Goal: Information Seeking & Learning: Learn about a topic

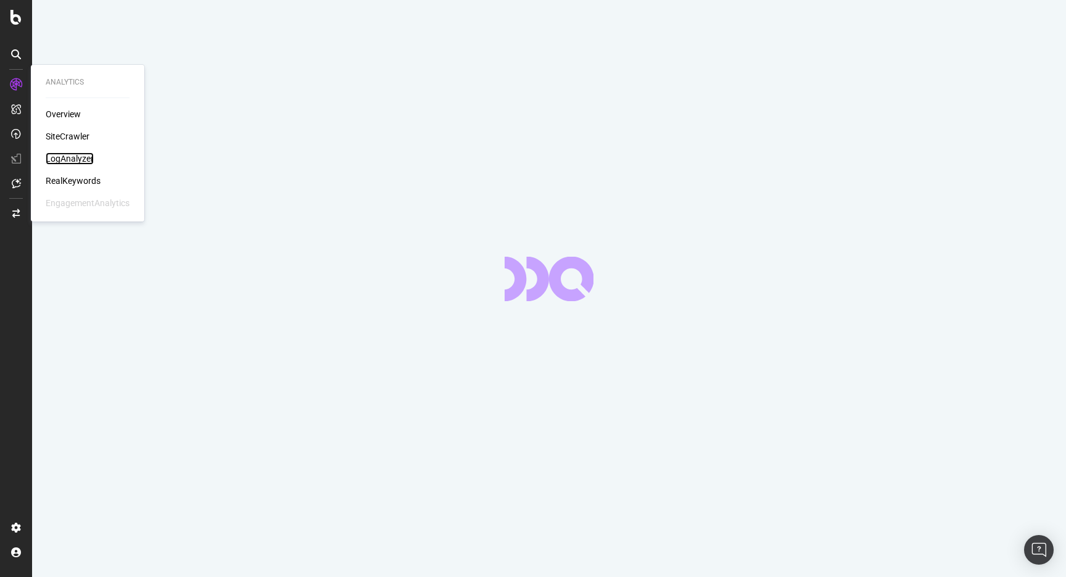
click at [75, 156] on div "LogAnalyzer" at bounding box center [70, 158] width 48 height 12
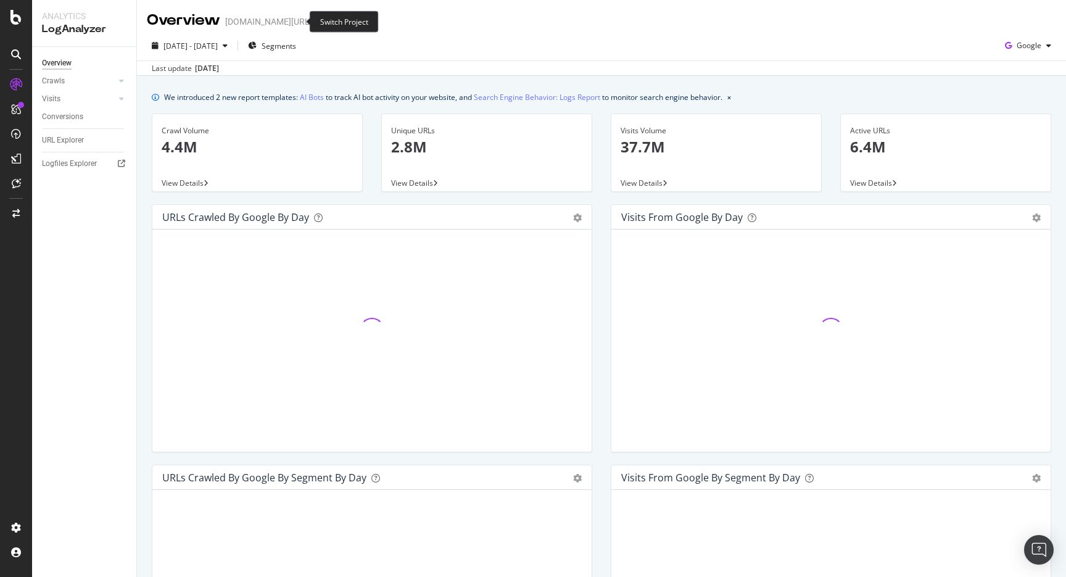
click at [317, 20] on icon "arrow-right-arrow-left" at bounding box center [320, 21] width 7 height 9
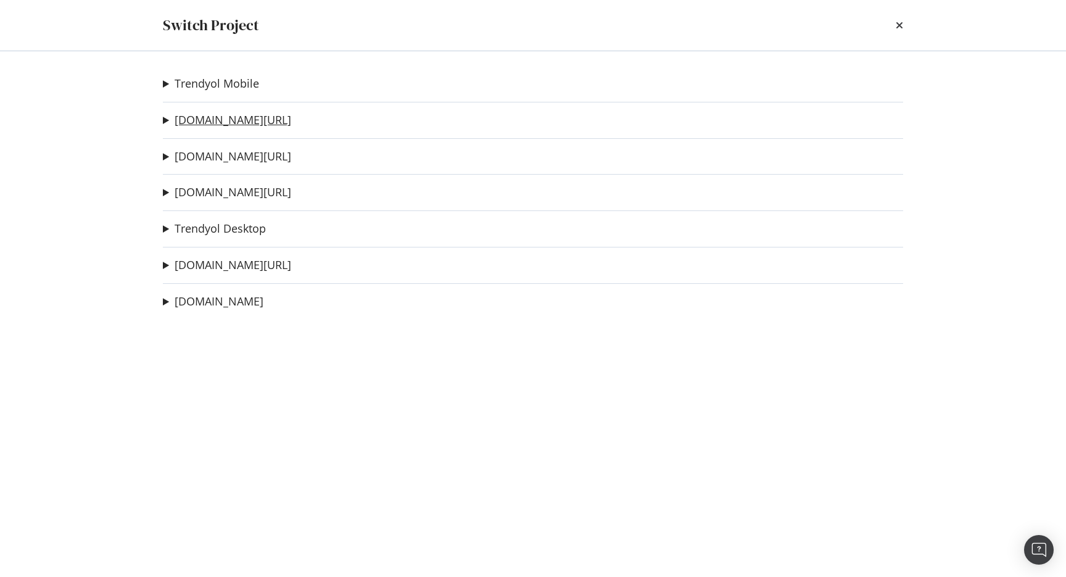
click at [243, 121] on link "trendyol.com/ar" at bounding box center [233, 120] width 117 height 13
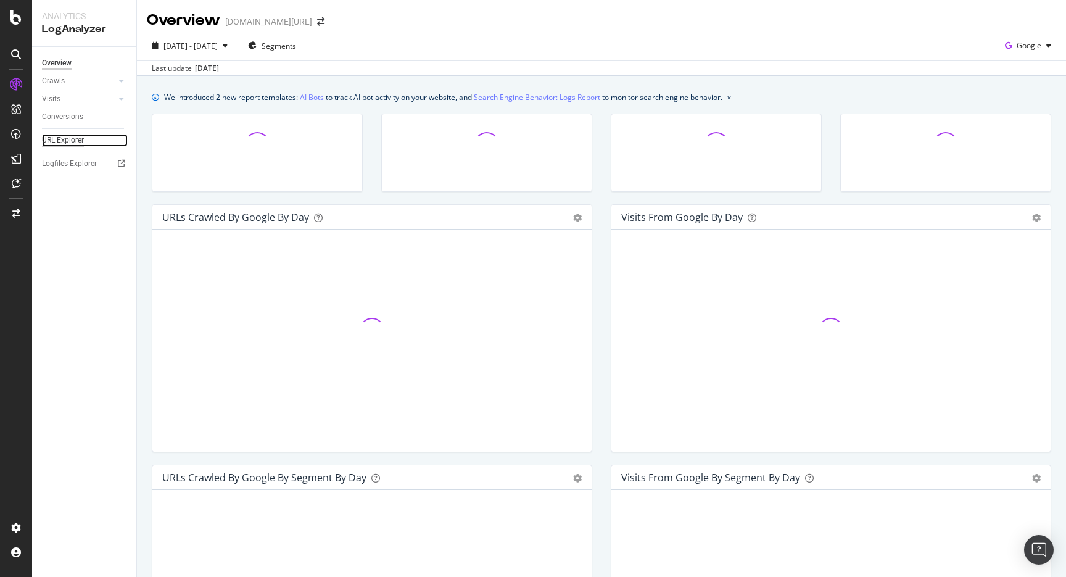
click at [60, 134] on div "URL Explorer" at bounding box center [63, 140] width 42 height 13
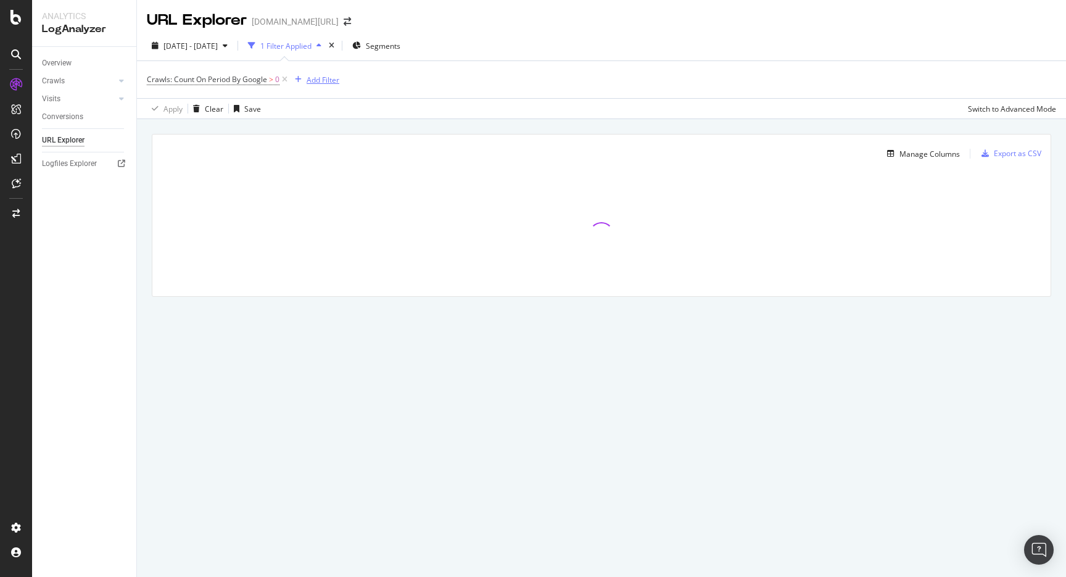
click at [317, 76] on div "Add Filter" at bounding box center [323, 80] width 33 height 10
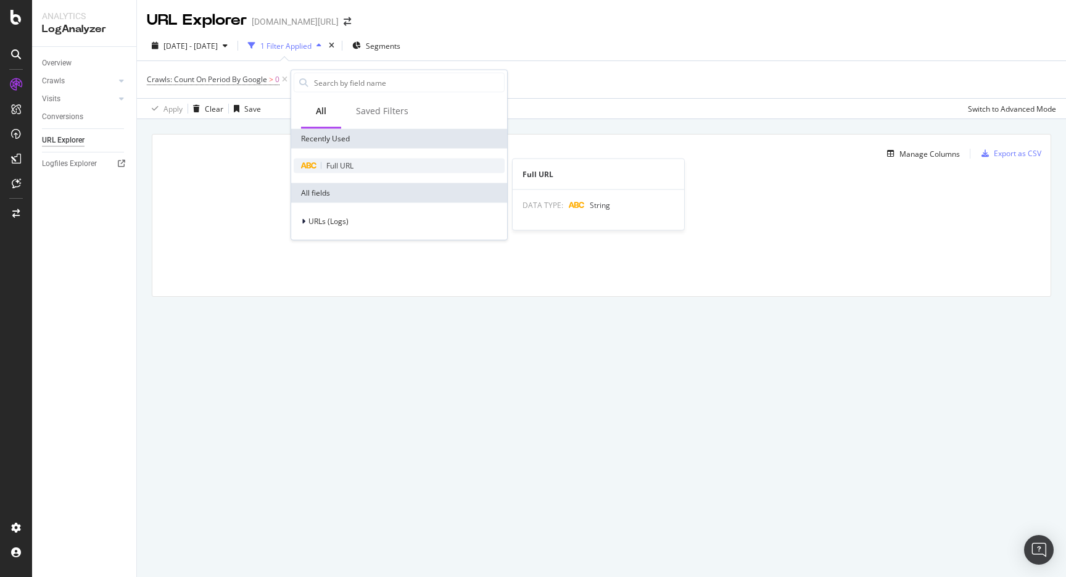
click at [337, 164] on span "Full URL" at bounding box center [339, 165] width 27 height 10
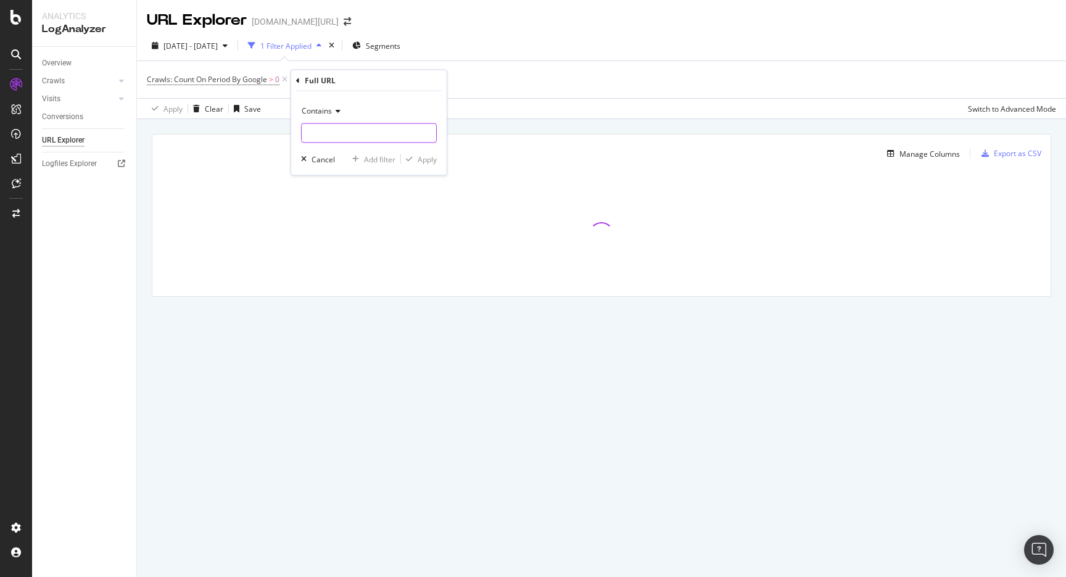
click at [359, 135] on input "text" at bounding box center [369, 133] width 135 height 20
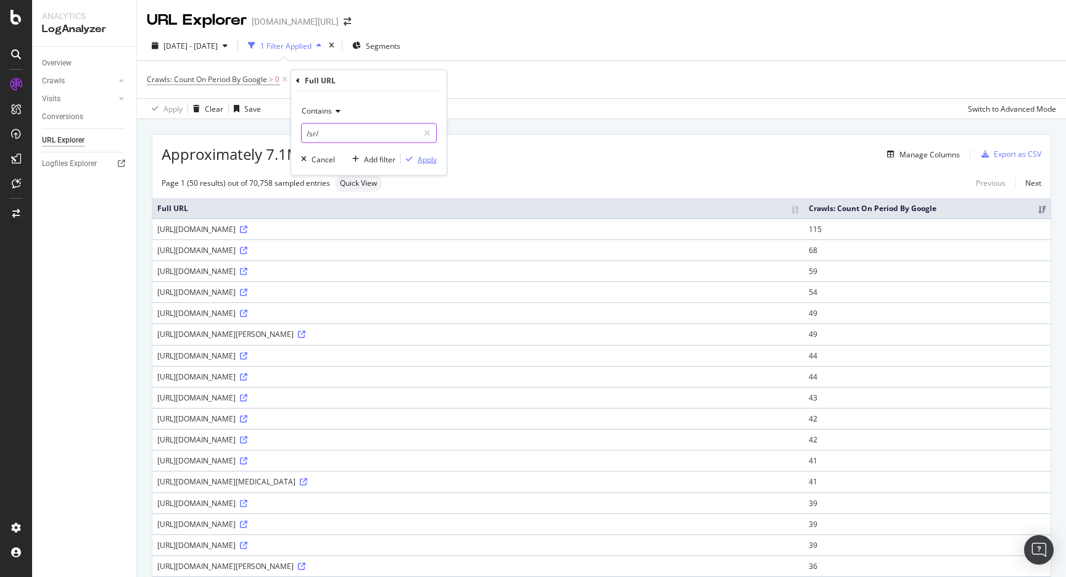
type input "/sr/"
click at [425, 160] on div "Apply" at bounding box center [427, 159] width 19 height 10
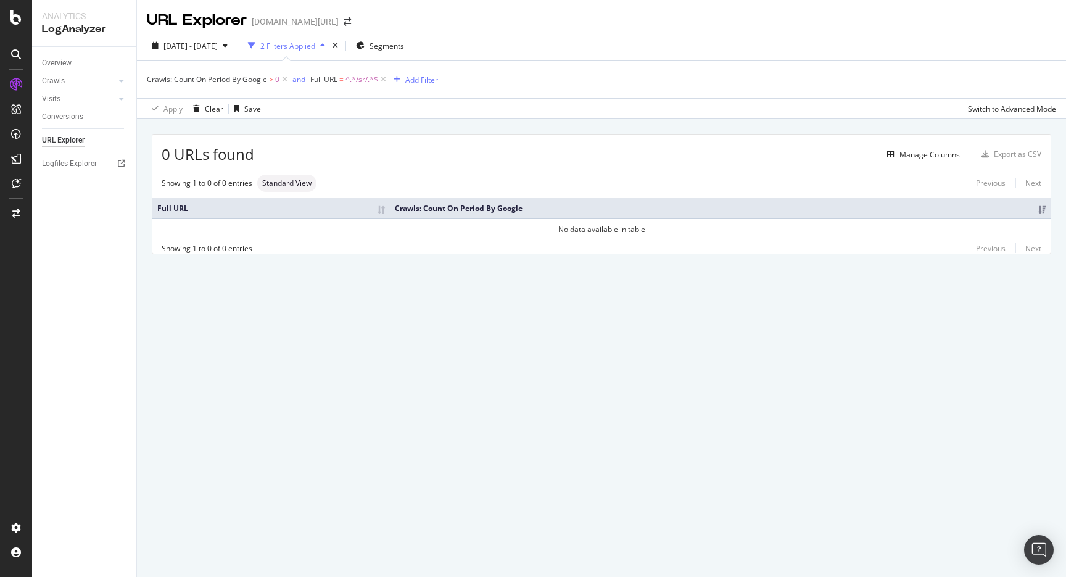
click at [357, 79] on span "^.*/sr/.*$" at bounding box center [362, 79] width 33 height 17
click at [564, 78] on div "Crawls: Count On Period By Google > 0 and Full URL = ^.*/sr/.*$ Add Filter" at bounding box center [602, 79] width 910 height 37
click at [417, 79] on div "Add Filter" at bounding box center [421, 80] width 33 height 10
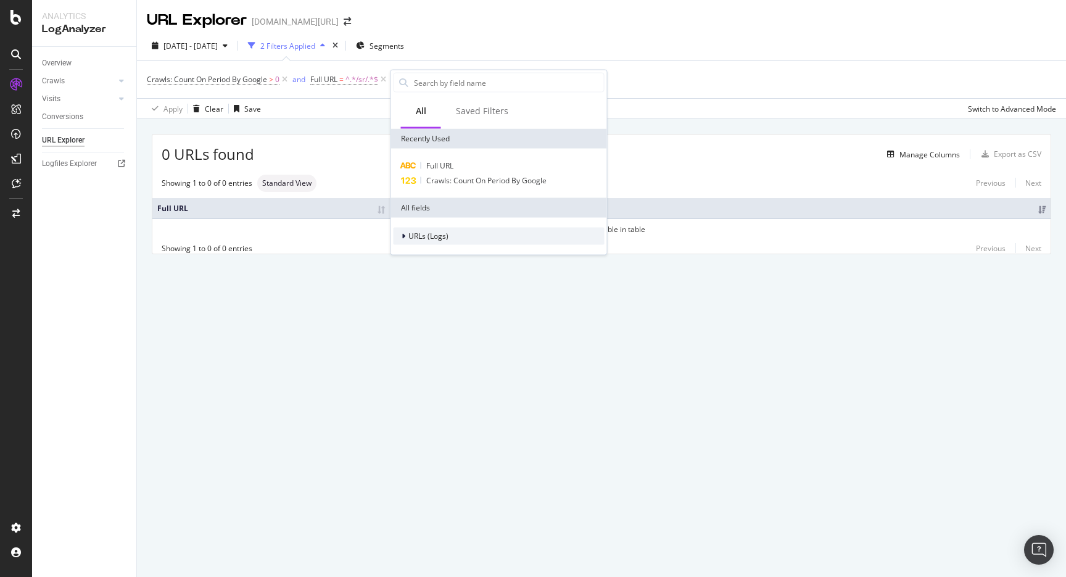
click at [433, 233] on span "URLs (Logs)" at bounding box center [429, 236] width 40 height 10
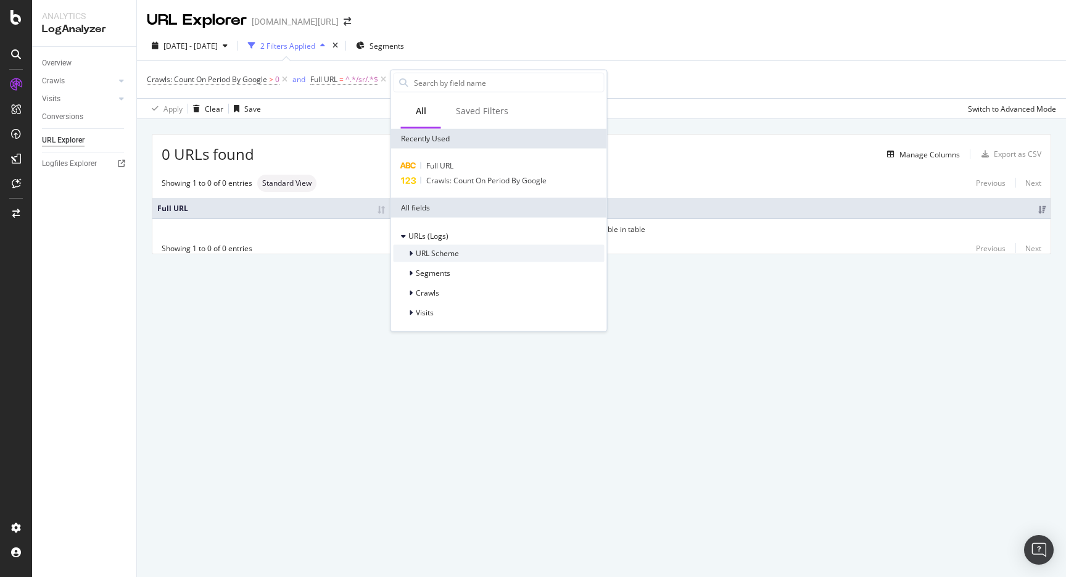
click at [463, 254] on div "URL Scheme" at bounding box center [499, 253] width 211 height 17
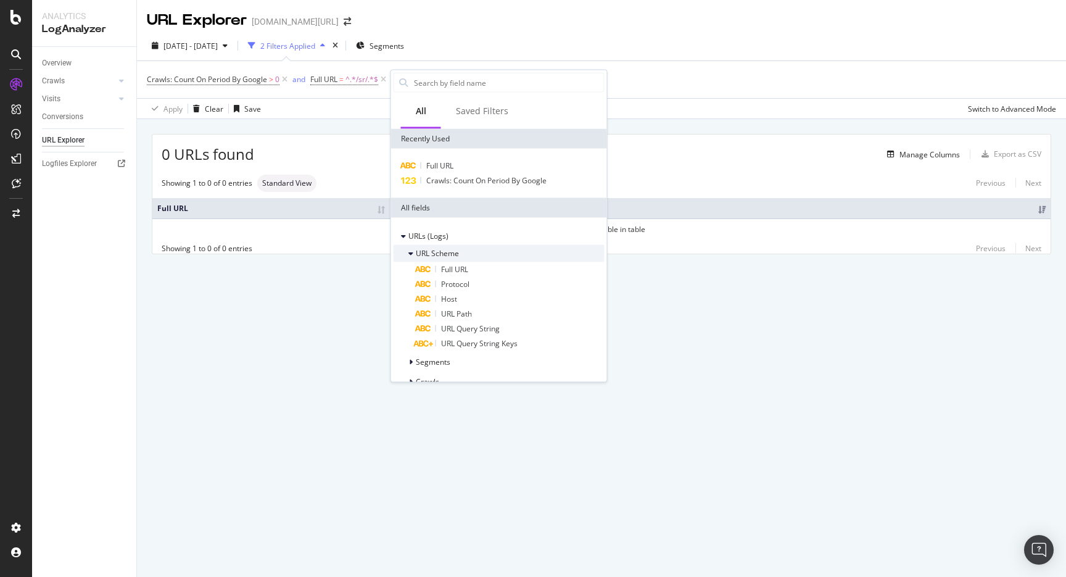
scroll to position [38, 0]
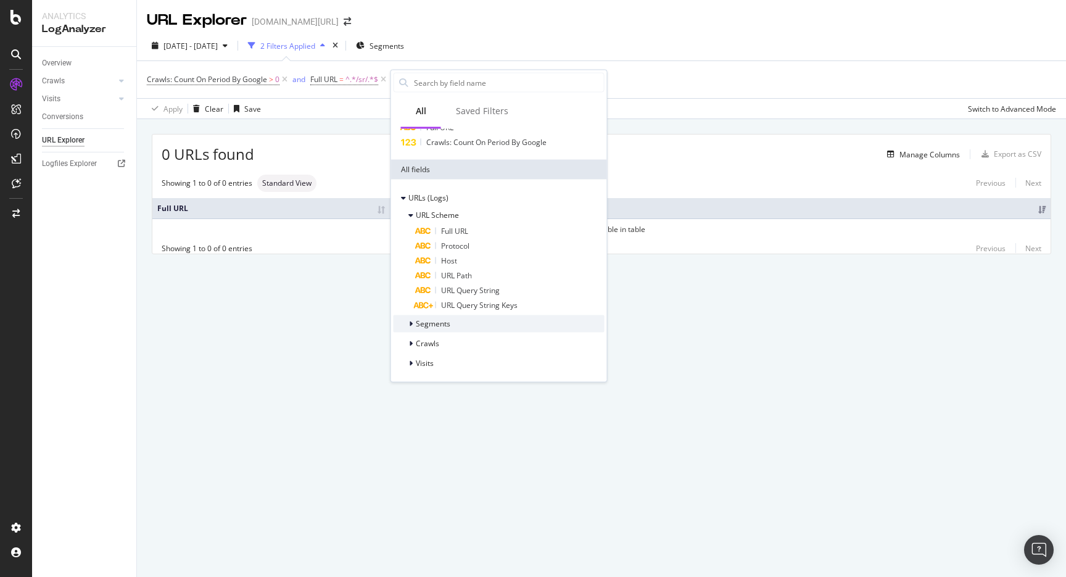
click at [451, 319] on div "Segments" at bounding box center [499, 323] width 211 height 17
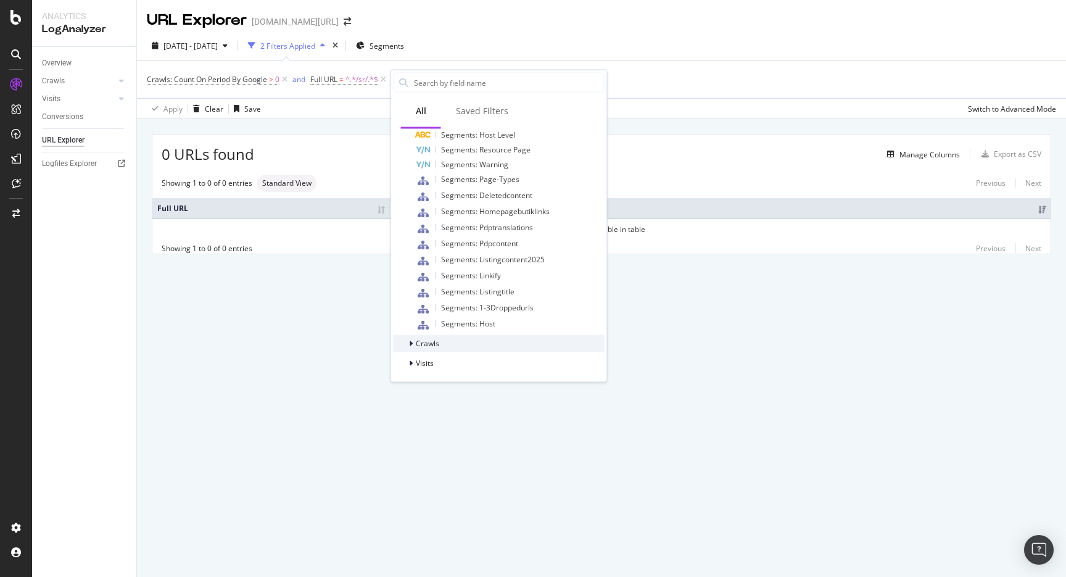
click at [441, 341] on div "Crawls" at bounding box center [499, 343] width 211 height 17
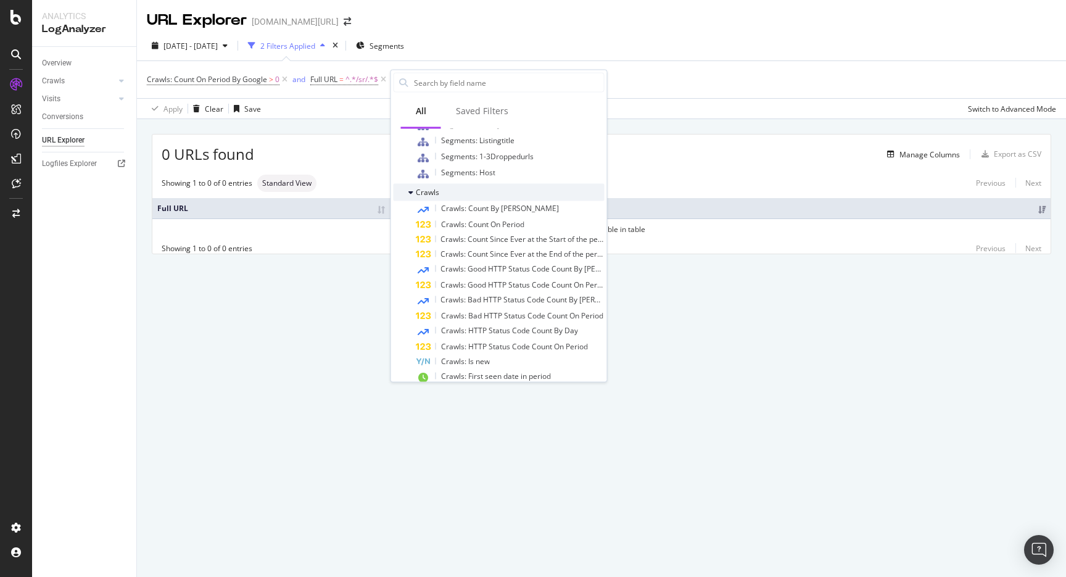
scroll to position [609, 0]
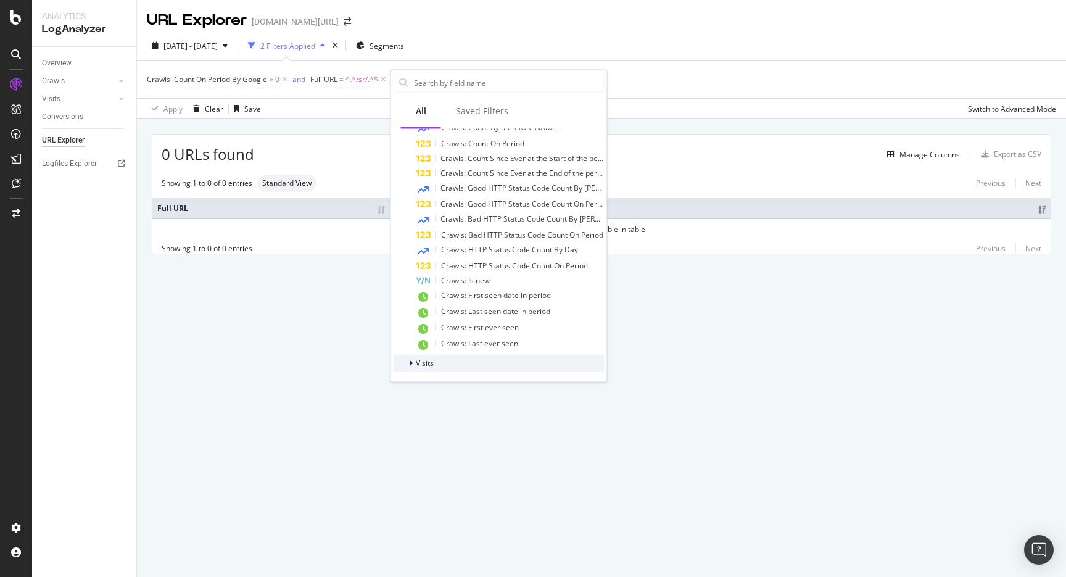
click at [431, 368] on div "Visits" at bounding box center [414, 363] width 40 height 12
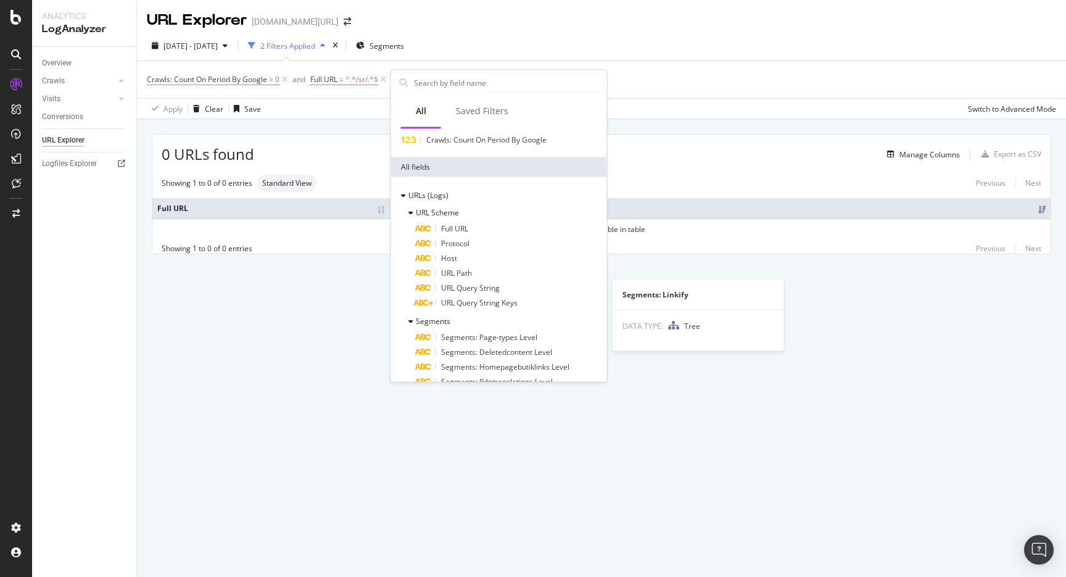
scroll to position [0, 0]
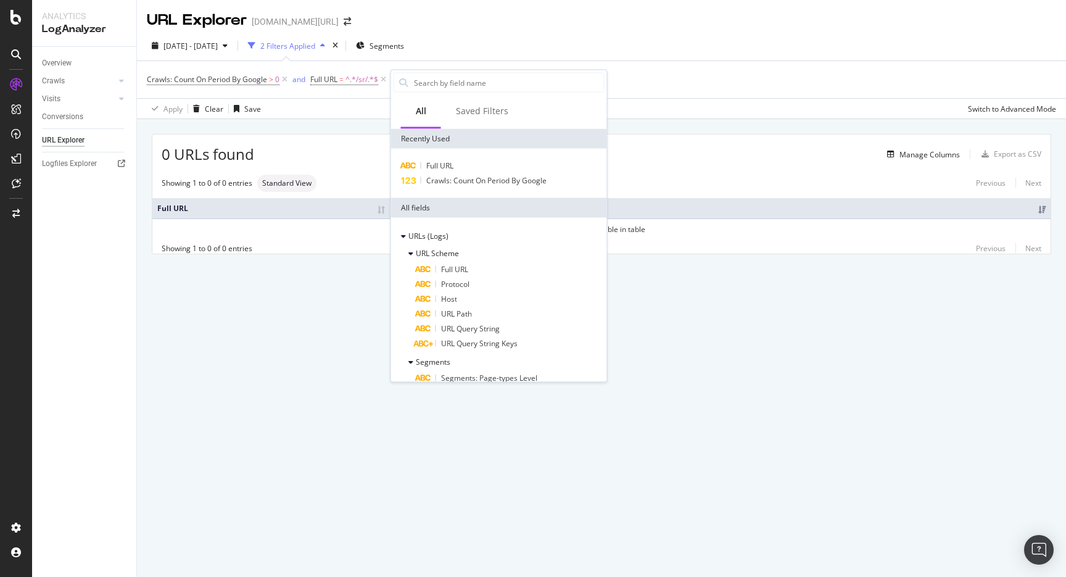
click at [537, 43] on div "2025 Aug. 24th - Sep. 22nd 2 Filters Applied Segments" at bounding box center [601, 48] width 929 height 25
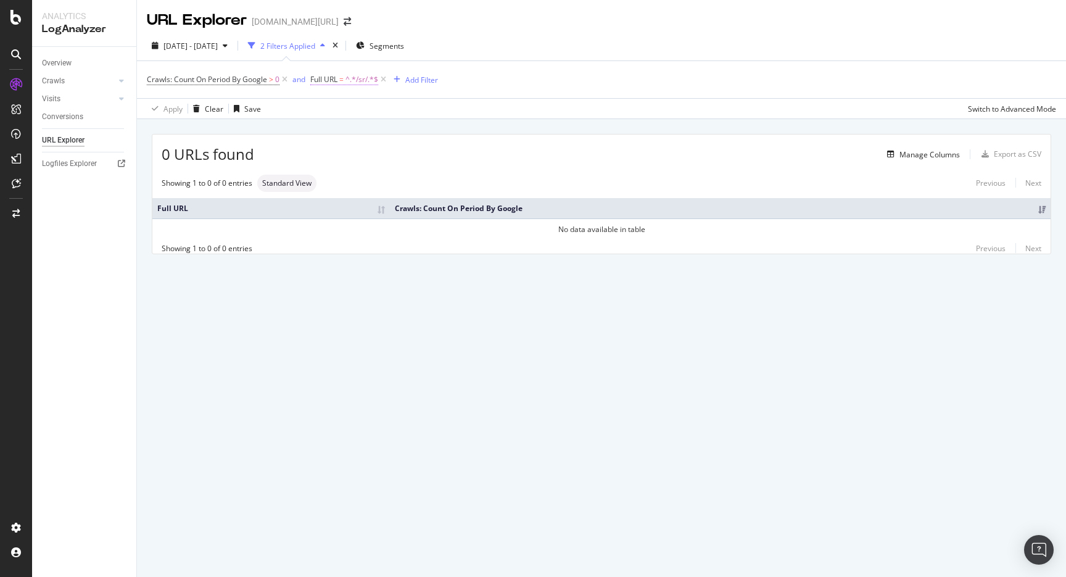
click at [368, 83] on span "^.*/sr/.*$" at bounding box center [362, 79] width 33 height 17
click at [488, 42] on div "2025 Aug. 24th - Sep. 22nd 2 Filters Applied Segments" at bounding box center [601, 48] width 929 height 25
click at [385, 79] on icon at bounding box center [383, 79] width 10 height 12
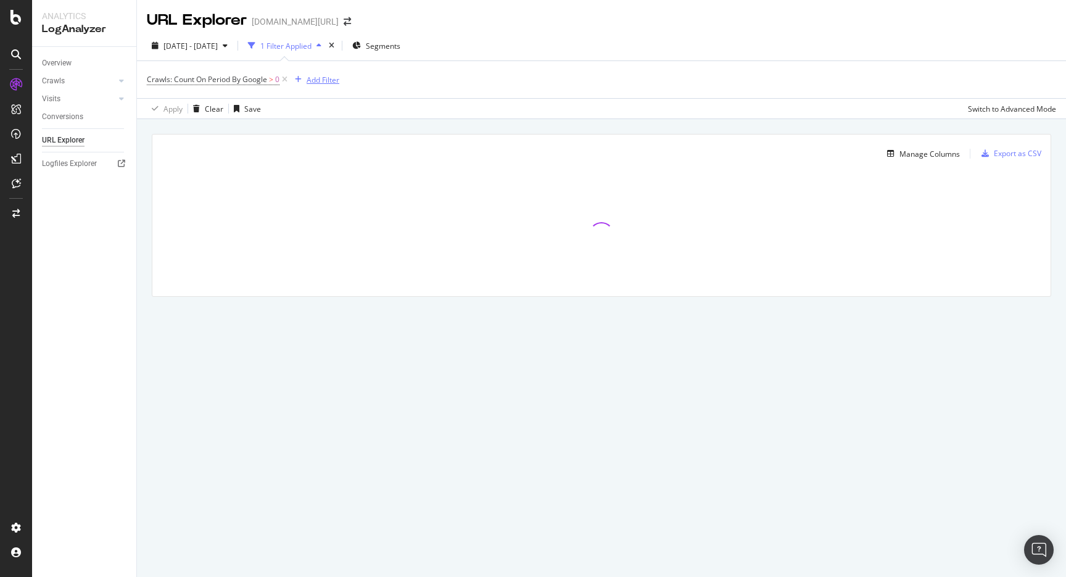
click at [315, 86] on div "Add Filter" at bounding box center [314, 80] width 49 height 14
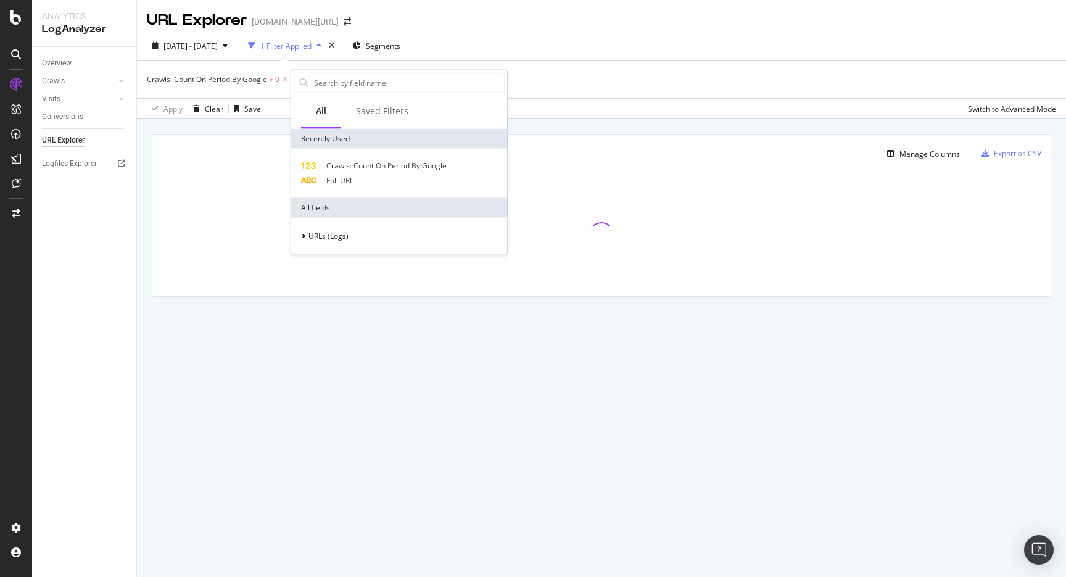
click at [334, 225] on div "URLs (Logs)" at bounding box center [399, 236] width 216 height 37
click at [334, 227] on div "URLs (Logs)" at bounding box center [399, 236] width 216 height 37
click at [334, 230] on div "URLs (Logs)" at bounding box center [321, 236] width 55 height 12
click at [333, 275] on span "Segments" at bounding box center [333, 273] width 35 height 10
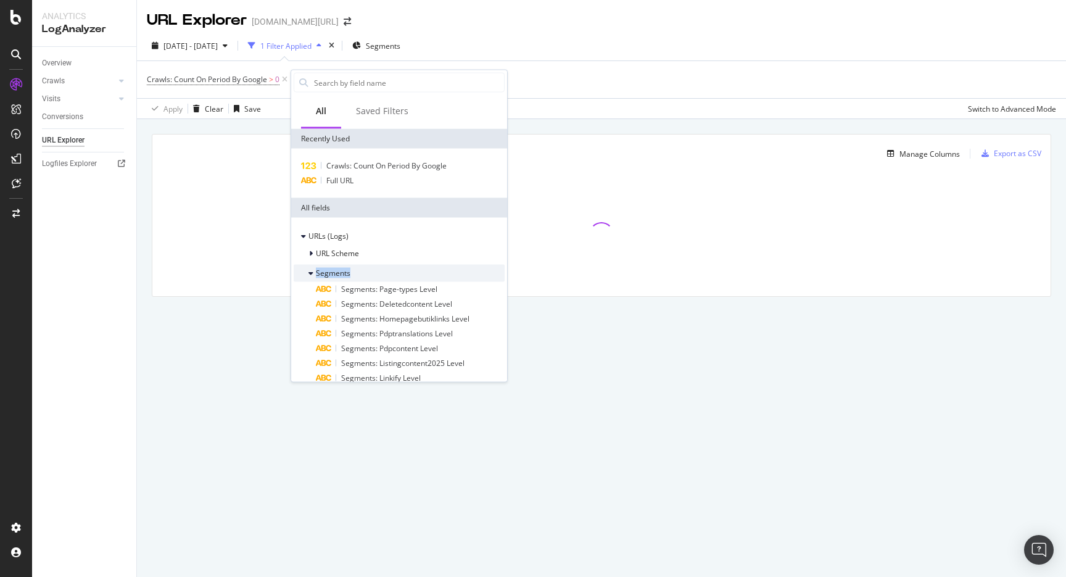
click at [333, 275] on span "Segments" at bounding box center [333, 273] width 35 height 10
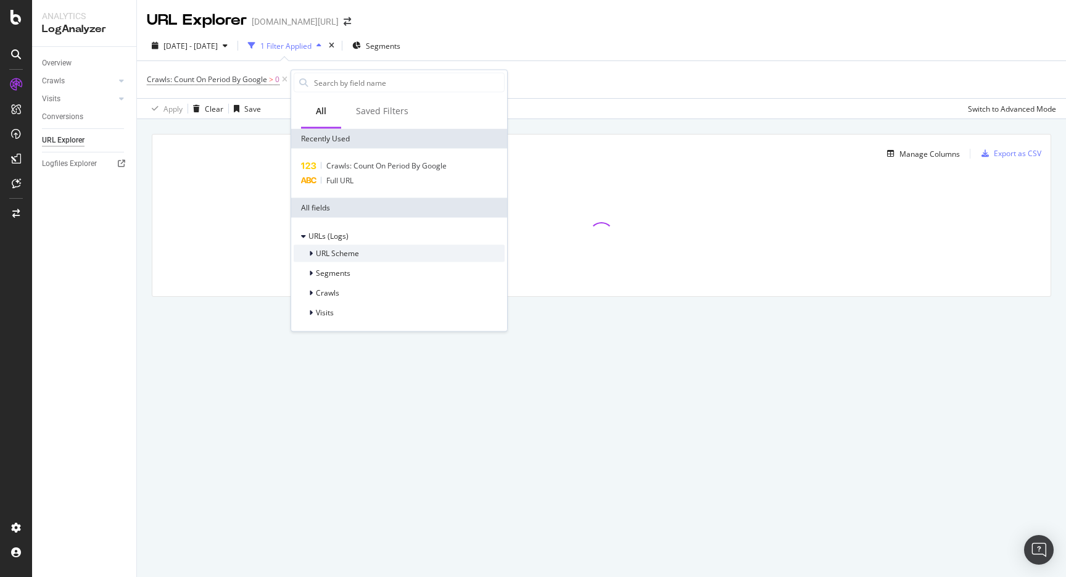
click at [333, 254] on span "URL Scheme" at bounding box center [337, 253] width 43 height 10
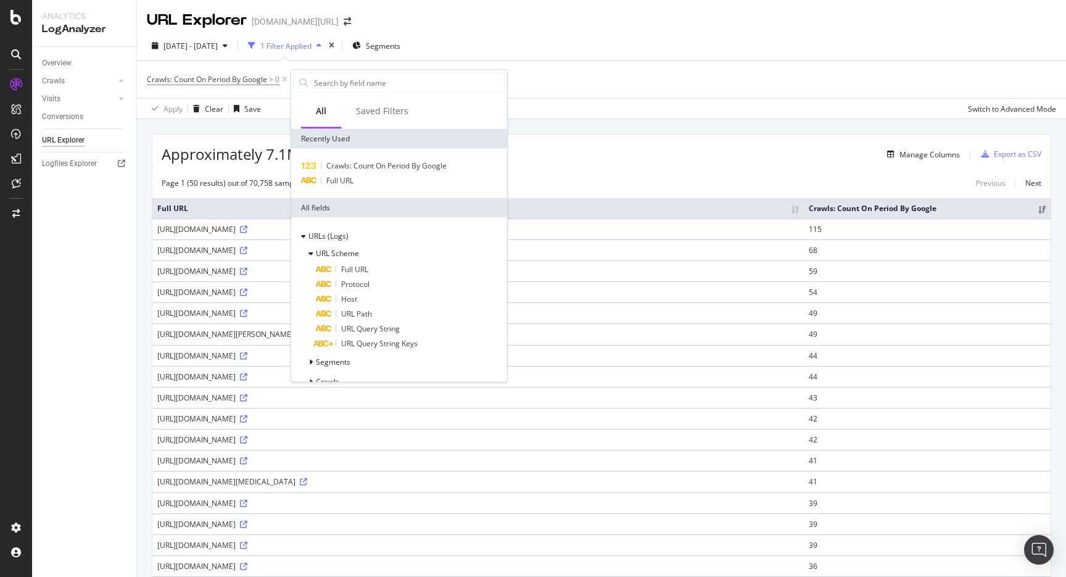
click at [642, 155] on div "Manage Columns" at bounding box center [672, 154] width 576 height 15
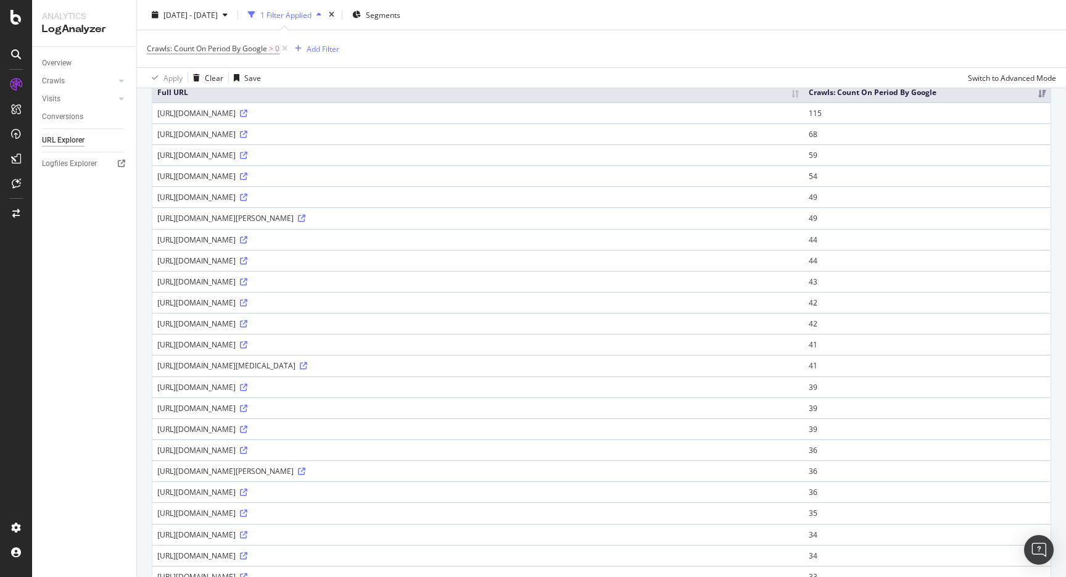
scroll to position [285, 0]
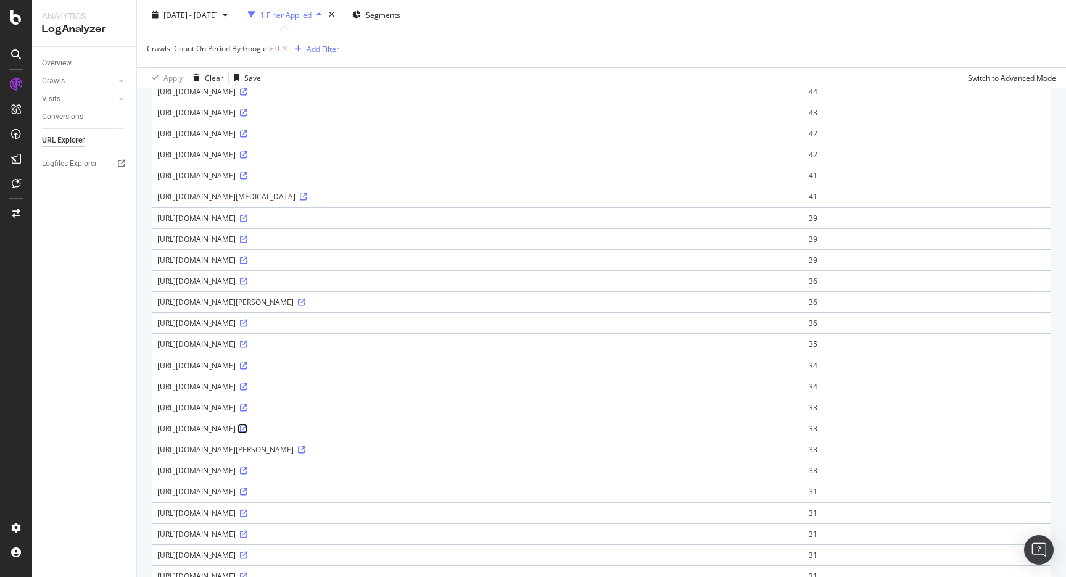
click at [247, 426] on icon at bounding box center [243, 428] width 7 height 7
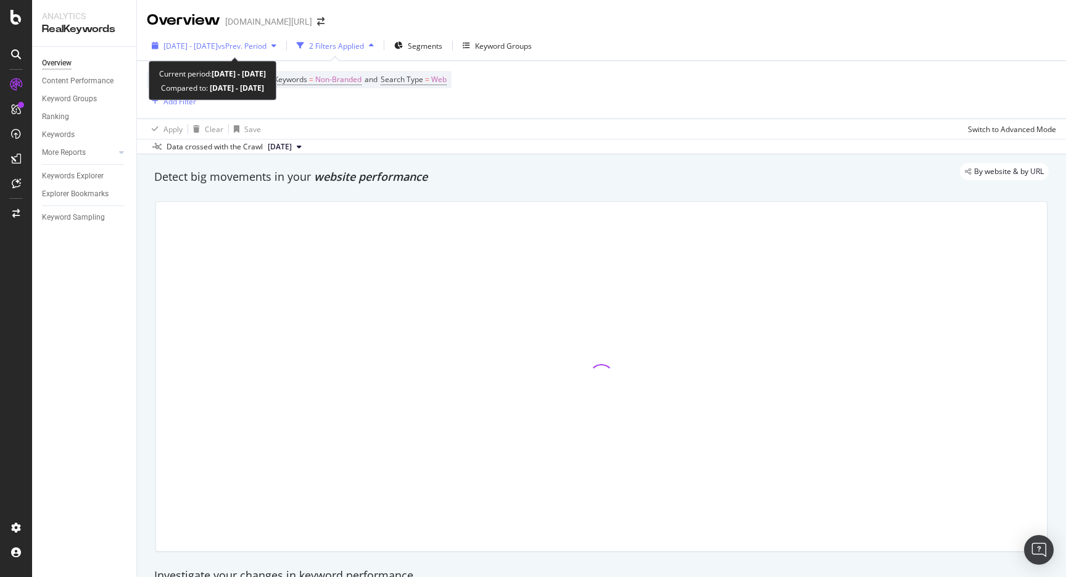
click at [267, 49] on span "vs Prev. Period" at bounding box center [242, 46] width 49 height 10
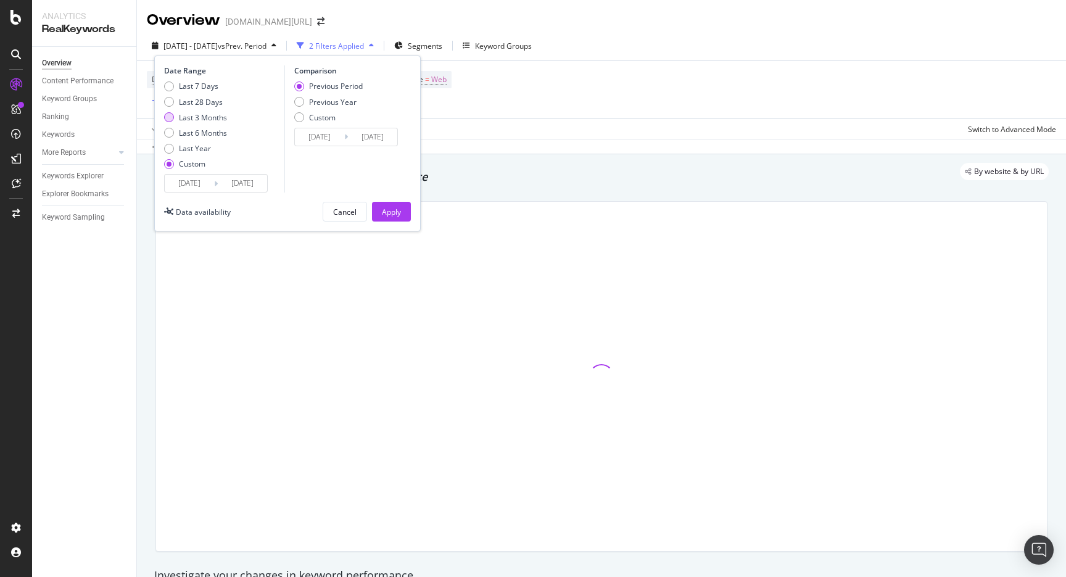
click at [197, 120] on div "Last 3 Months" at bounding box center [203, 117] width 48 height 10
type input "[DATE]"
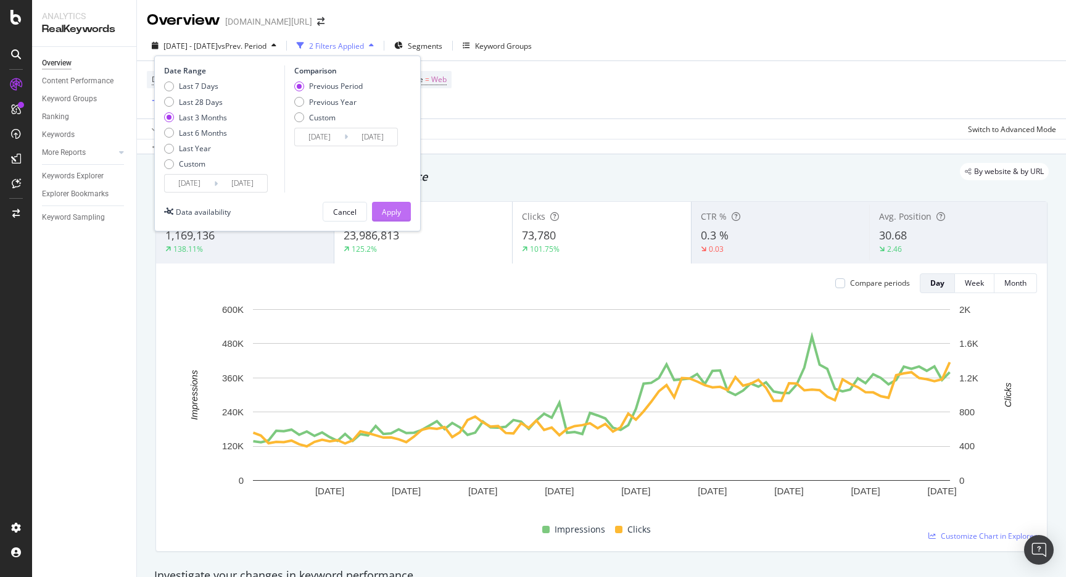
click at [389, 203] on div "Apply" at bounding box center [391, 211] width 19 height 19
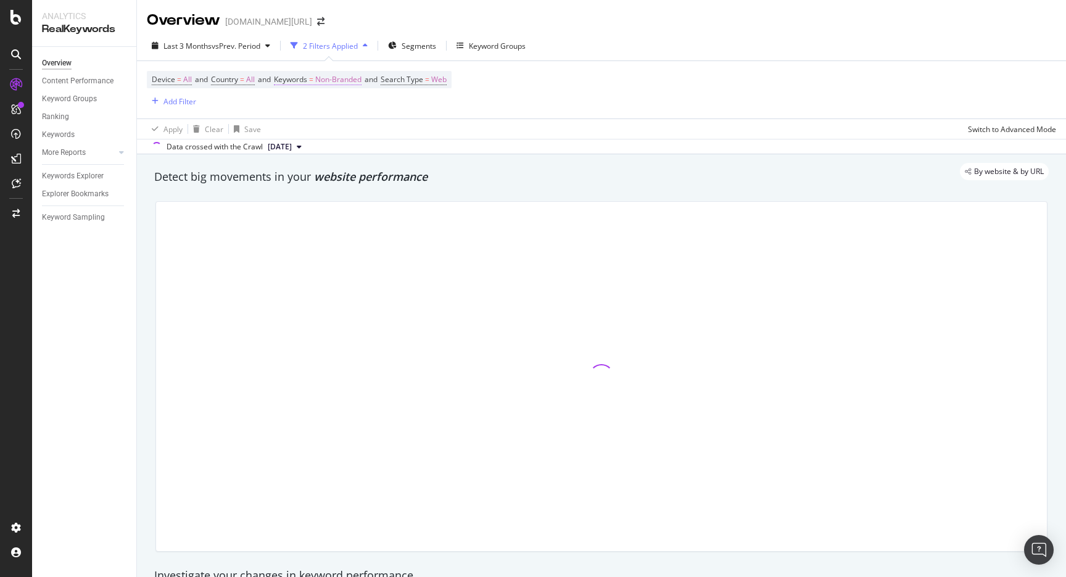
click at [321, 83] on span "Keywords = Non-Branded" at bounding box center [318, 79] width 88 height 11
drag, startPoint x: 330, startPoint y: 104, endPoint x: 330, endPoint y: 115, distance: 11.1
click at [330, 104] on span "Non-Branded" at bounding box center [318, 109] width 51 height 10
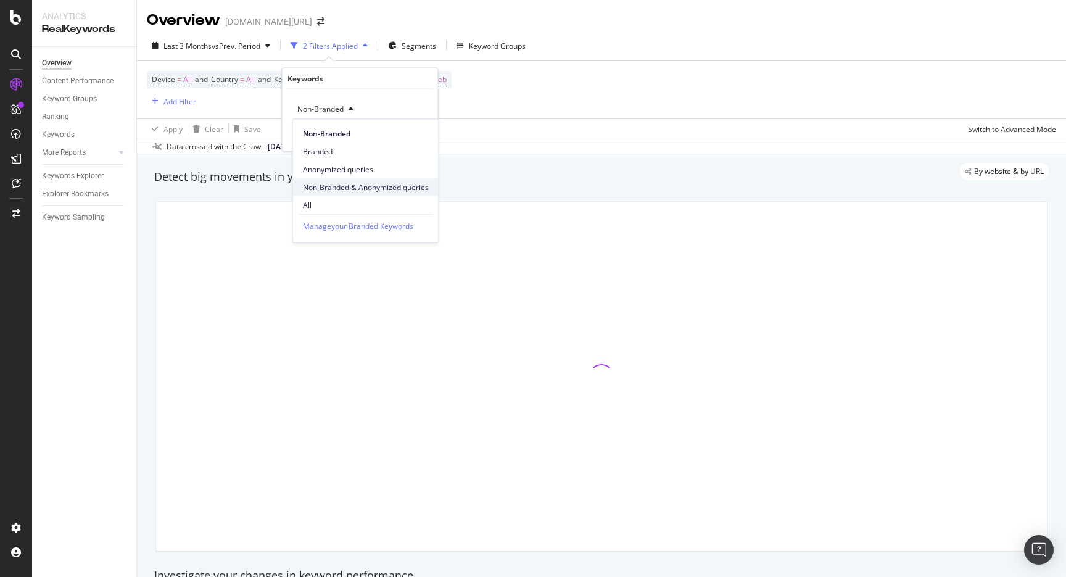
click at [331, 190] on span "Non-Branded & Anonymized queries" at bounding box center [366, 186] width 126 height 11
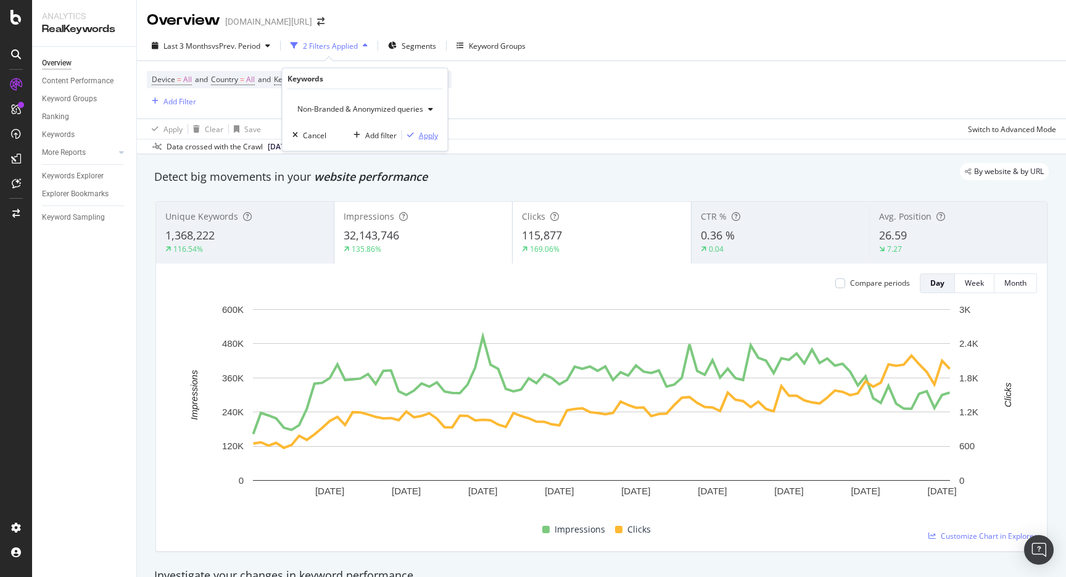
click at [422, 139] on div "Apply" at bounding box center [428, 135] width 19 height 10
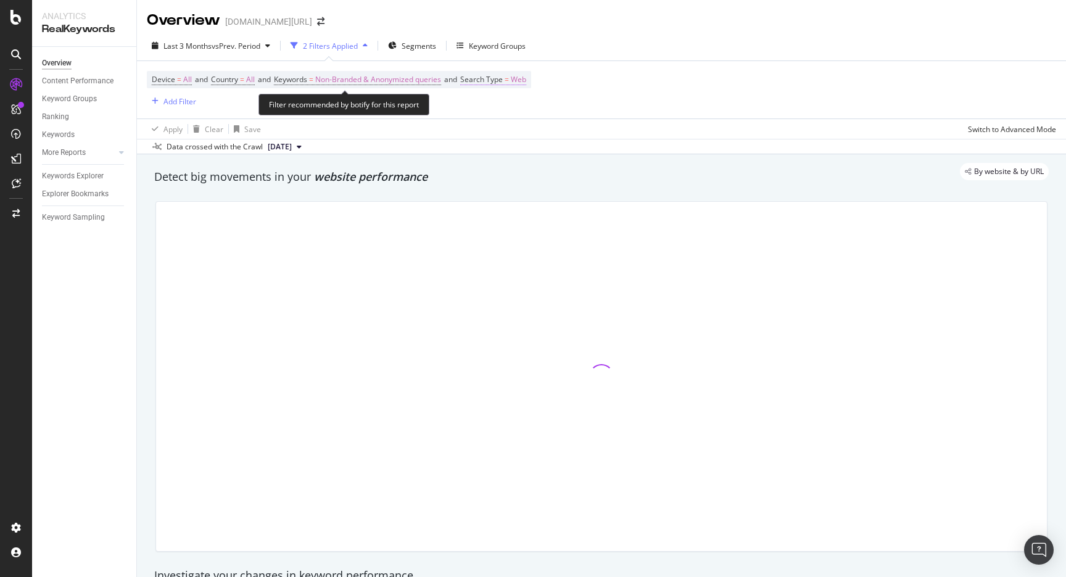
click at [526, 80] on span "Web" at bounding box center [518, 79] width 15 height 17
click at [652, 59] on div "Last 3 Months vs Prev. Period 2 Filters Applied Segments Keyword Groups" at bounding box center [601, 48] width 929 height 25
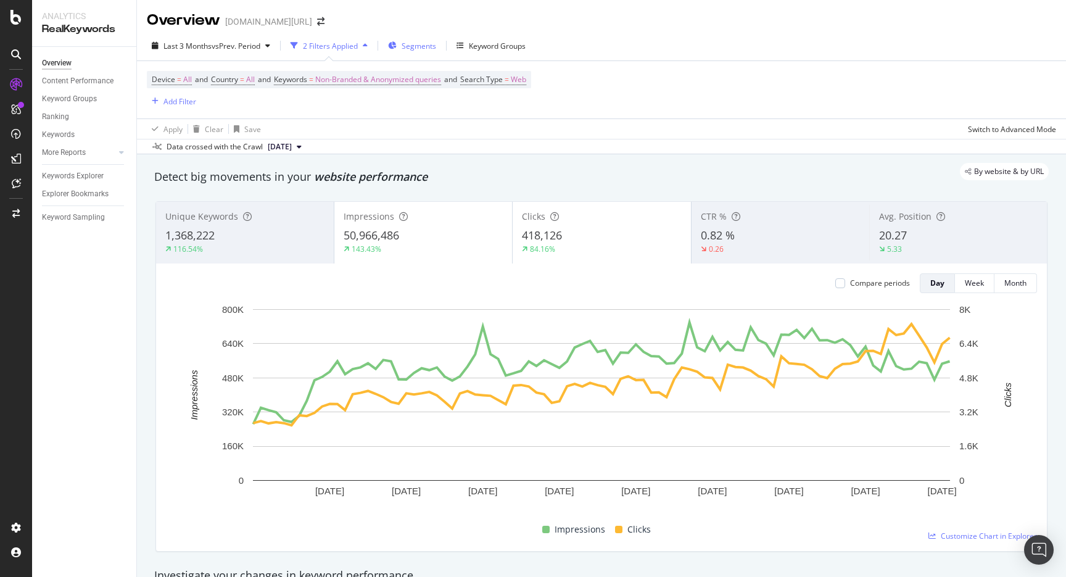
click at [431, 41] on span "Segments" at bounding box center [419, 46] width 35 height 10
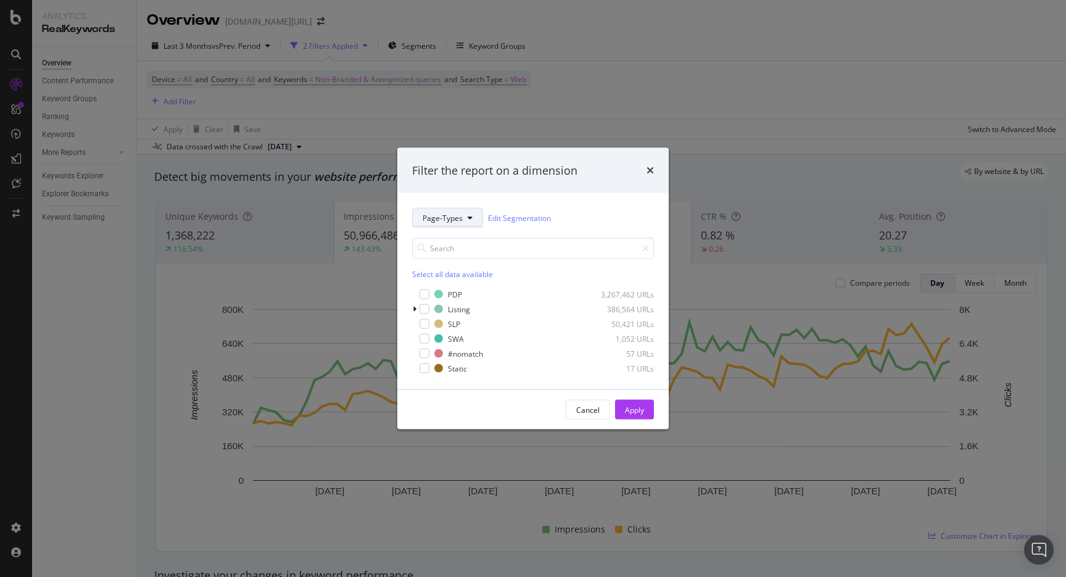
click at [435, 212] on span "Page-Types" at bounding box center [443, 217] width 40 height 10
click at [418, 310] on div "modal" at bounding box center [415, 309] width 7 height 12
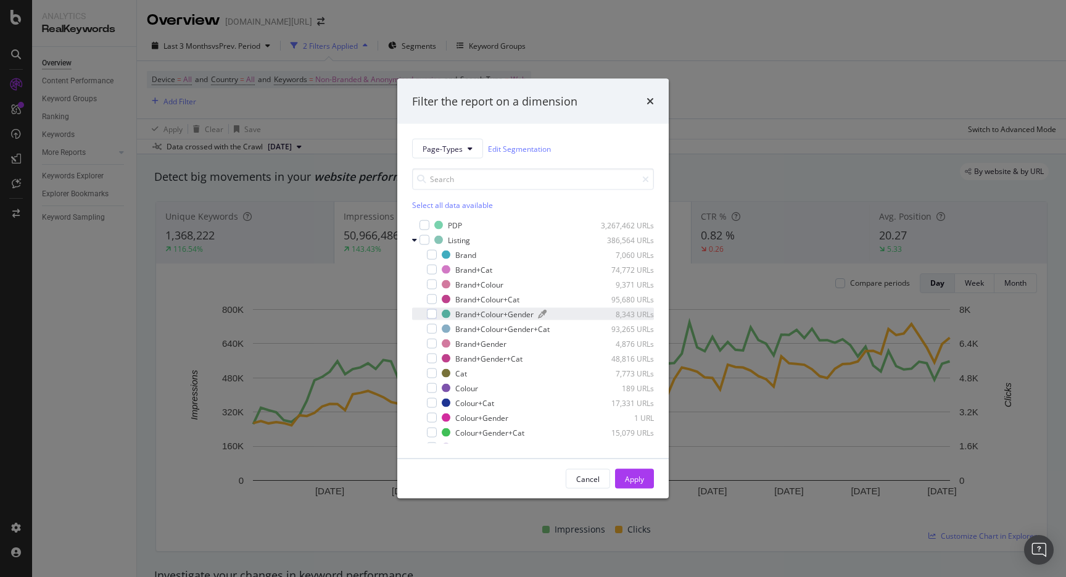
scroll to position [43, 0]
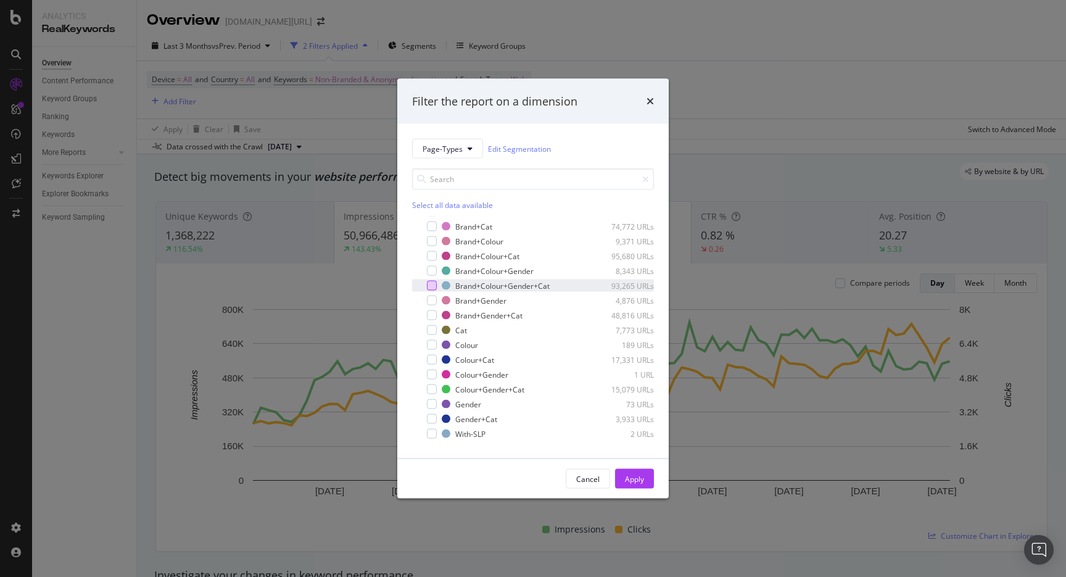
click at [433, 285] on div "modal" at bounding box center [432, 286] width 10 height 10
click at [645, 490] on div "Cancel Apply" at bounding box center [533, 478] width 272 height 39
click at [645, 481] on button "Apply" at bounding box center [634, 479] width 39 height 20
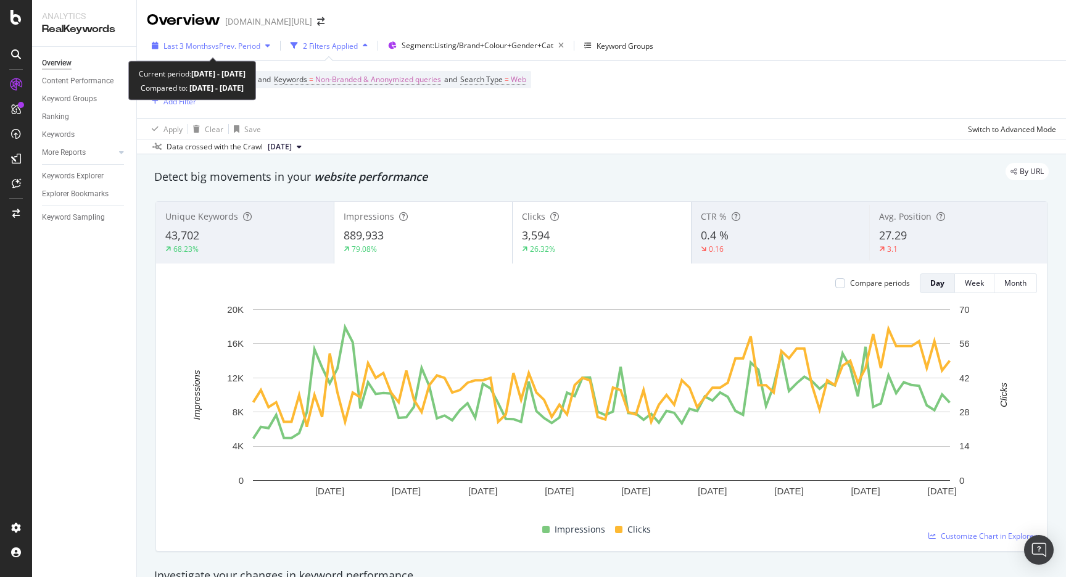
click at [213, 46] on span "vs Prev. Period" at bounding box center [236, 46] width 49 height 10
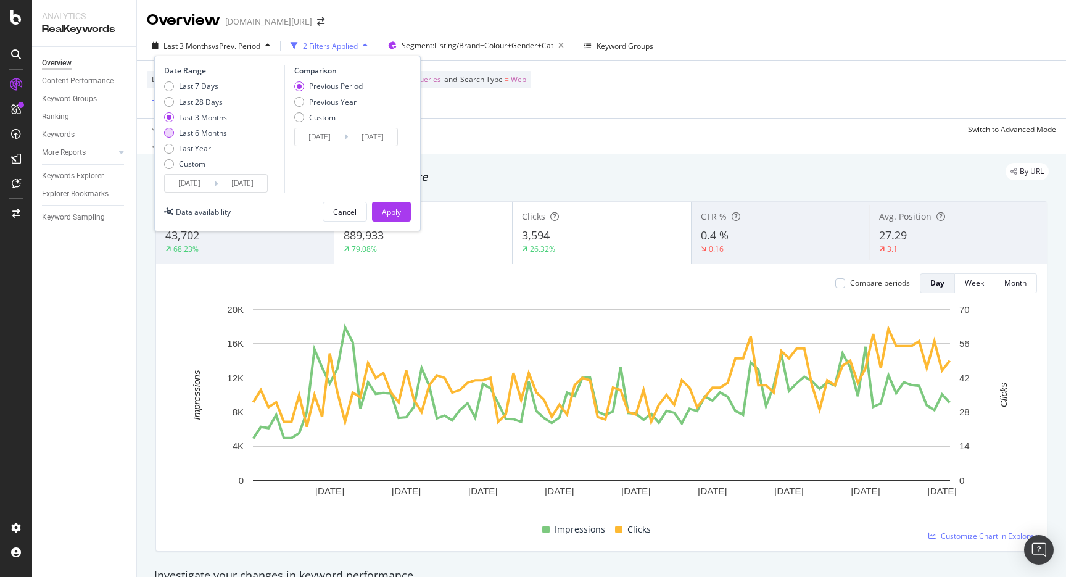
click at [213, 136] on div "Last 6 Months" at bounding box center [203, 133] width 48 height 10
type input "[DATE]"
click at [398, 231] on div "Date Range Last 7 Days Last 28 Days Last 3 Months Last 6 Months Last Year Custo…" at bounding box center [287, 144] width 267 height 176
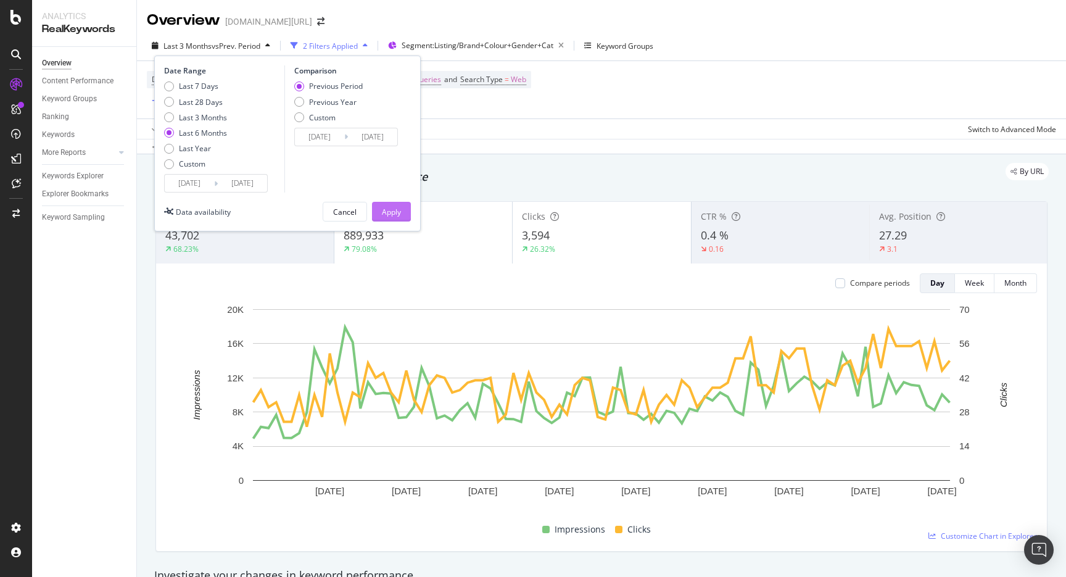
click at [397, 214] on div "Apply" at bounding box center [391, 212] width 19 height 10
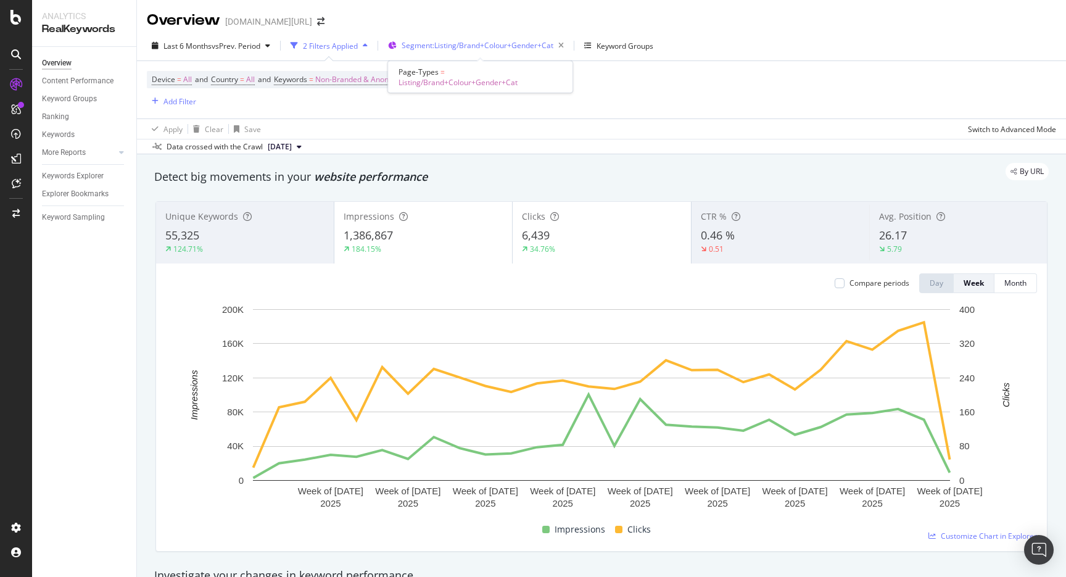
click at [488, 37] on div "Segment: Listing/Brand+Colour+Gender+Cat" at bounding box center [485, 45] width 167 height 17
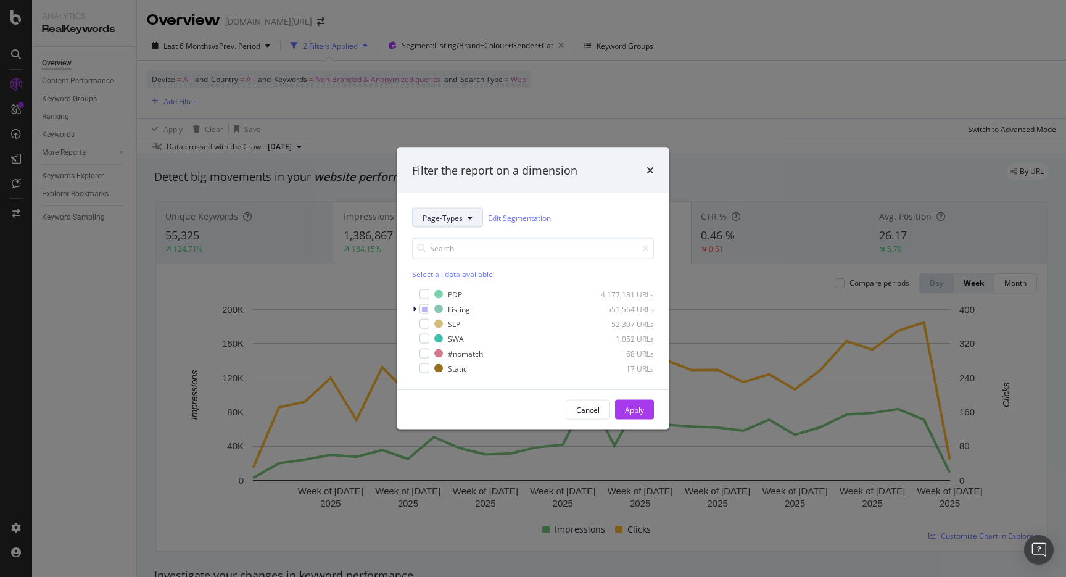
click at [448, 222] on span "Page-Types" at bounding box center [443, 217] width 40 height 10
click at [517, 128] on div "Filter the report on a dimension Page-Types Edit Segmentation Select all data a…" at bounding box center [533, 288] width 1066 height 577
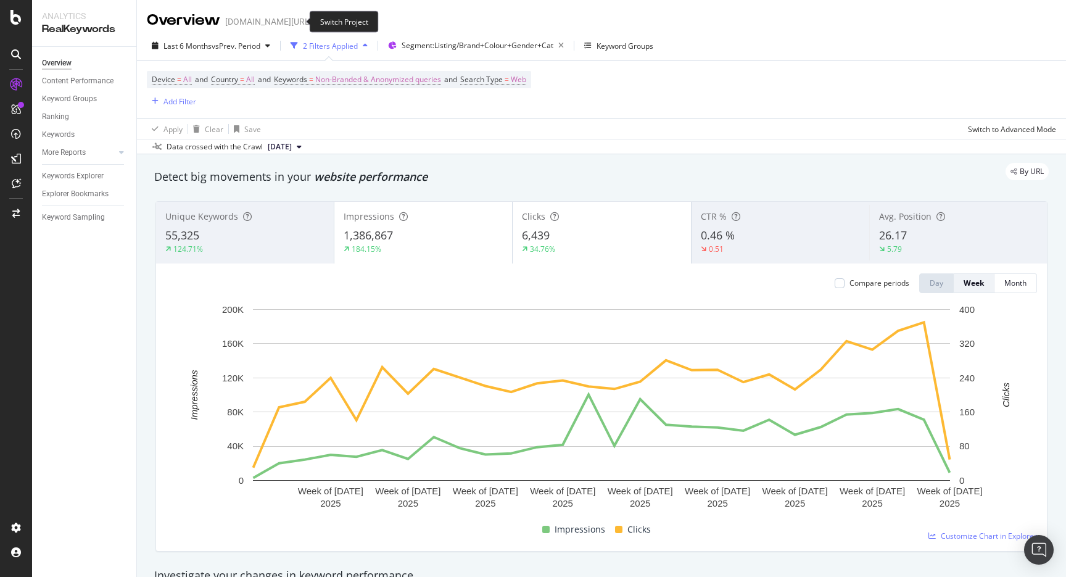
click at [312, 18] on span at bounding box center [320, 21] width 17 height 9
click at [317, 19] on icon "arrow-right-arrow-left" at bounding box center [320, 21] width 7 height 9
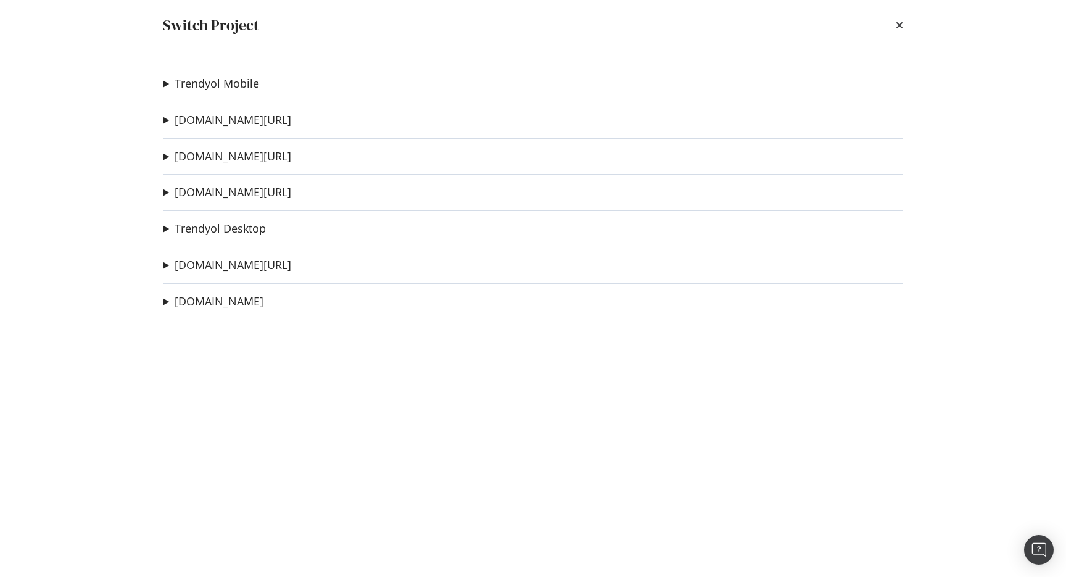
click at [223, 193] on link "trendyol.com/en" at bounding box center [233, 192] width 117 height 13
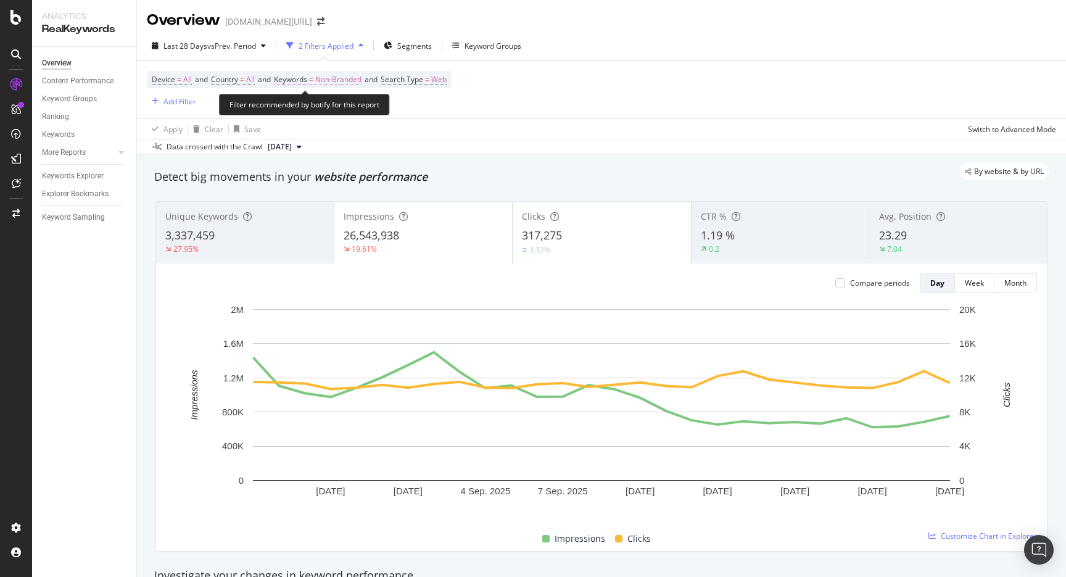
click at [349, 77] on span "Non-Branded" at bounding box center [338, 79] width 46 height 17
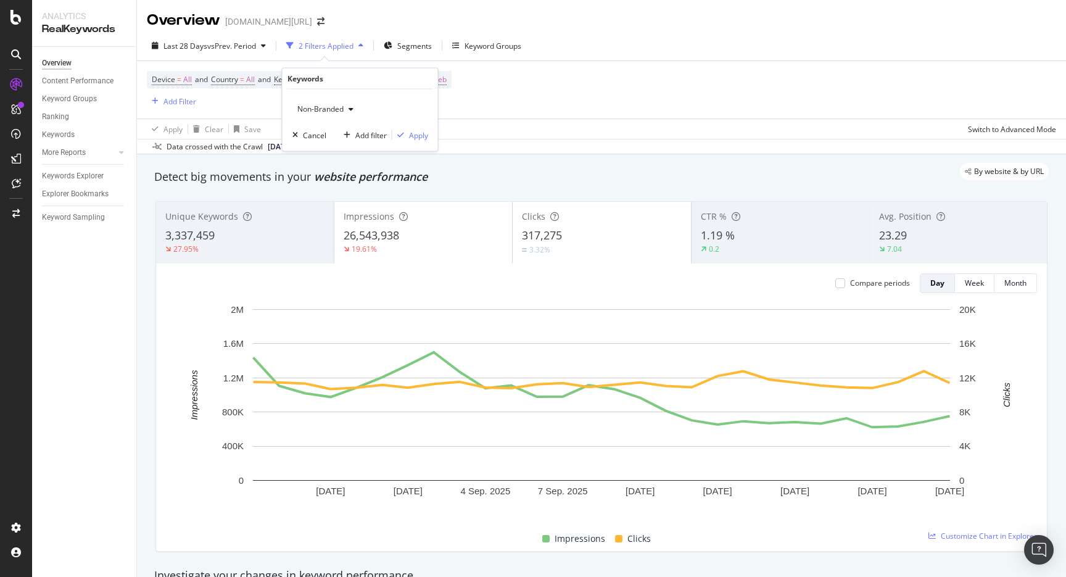
click at [331, 118] on button "Non-Branded" at bounding box center [326, 109] width 66 height 20
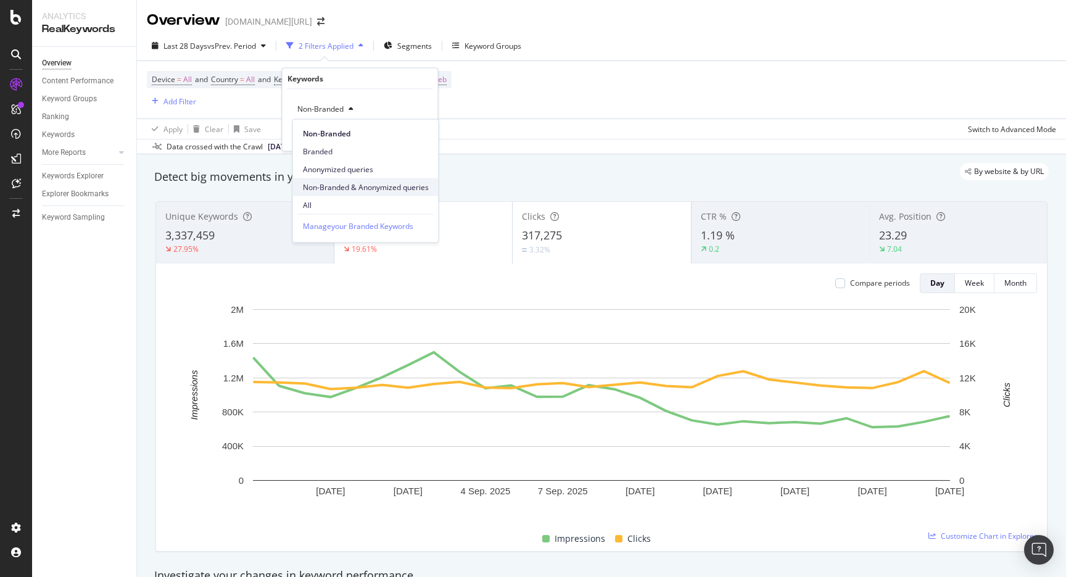
click at [345, 181] on span "Non-Branded & Anonymized queries" at bounding box center [366, 186] width 126 height 11
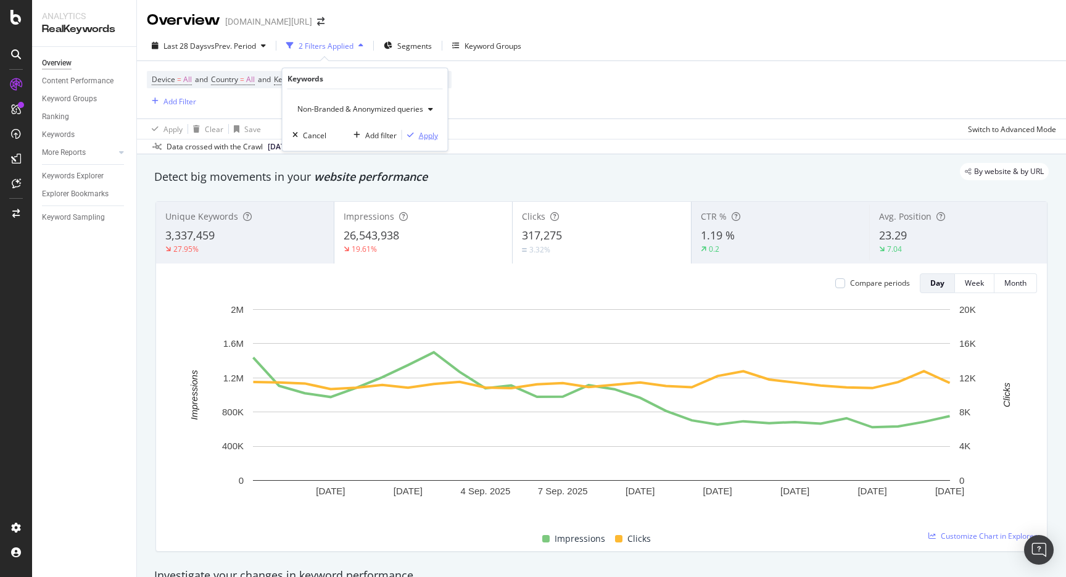
click at [422, 136] on div "Apply" at bounding box center [428, 135] width 19 height 10
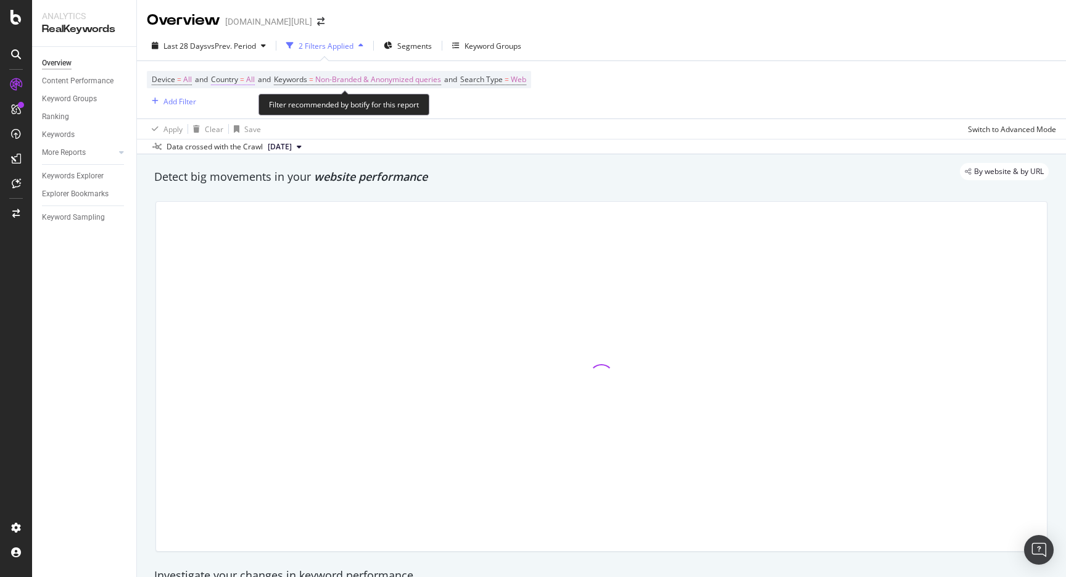
click at [248, 85] on span "Country = All" at bounding box center [233, 79] width 44 height 11
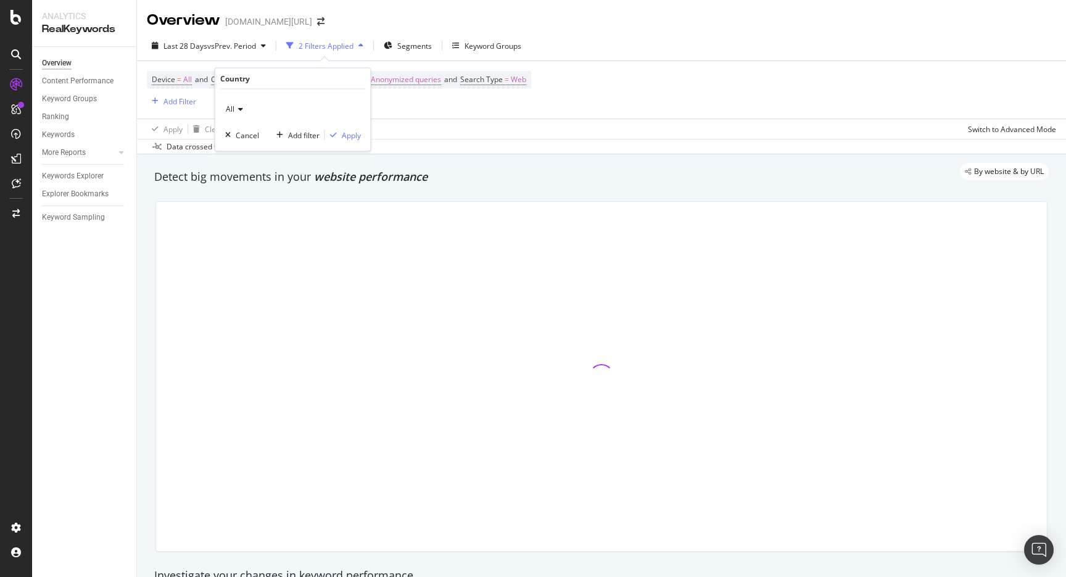
click at [243, 107] on div "All" at bounding box center [293, 109] width 136 height 20
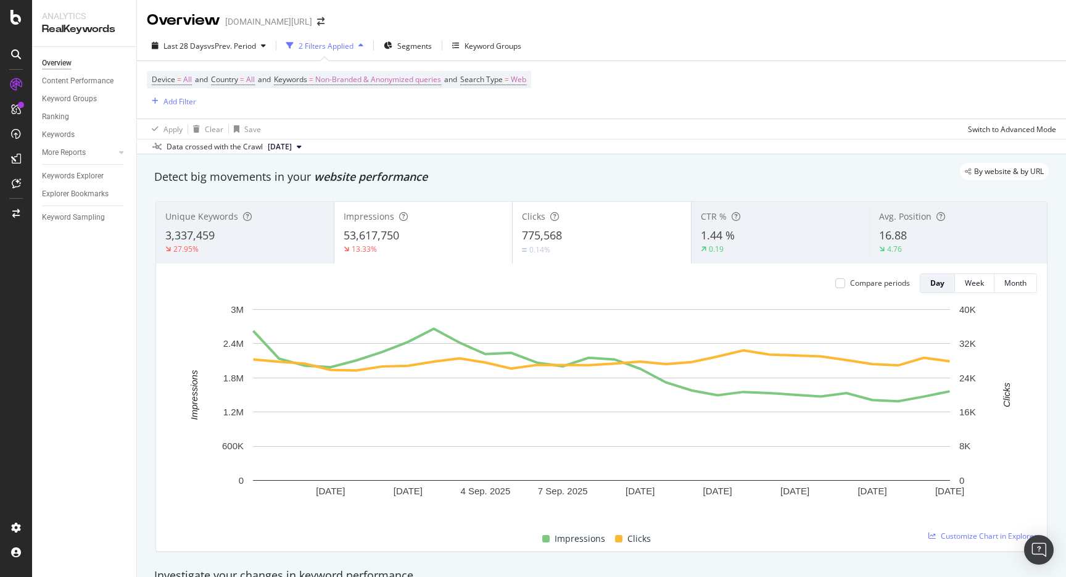
click at [676, 42] on div "Last 28 Days vs Prev. Period 2 Filters Applied Segments Keyword Groups" at bounding box center [601, 48] width 929 height 25
click at [417, 51] on div "Segments" at bounding box center [408, 45] width 48 height 19
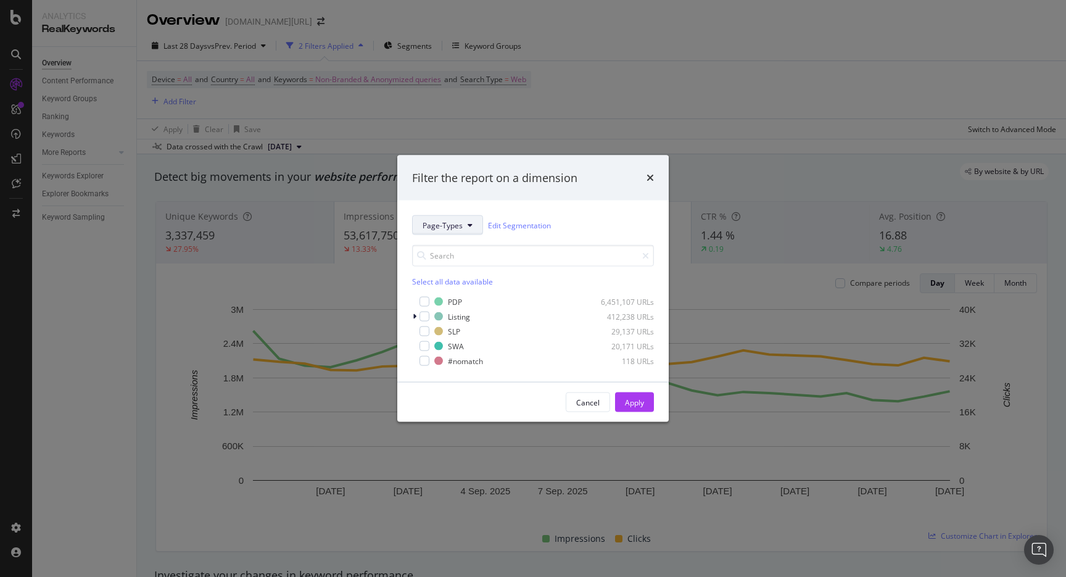
click at [455, 220] on span "Page-Types" at bounding box center [443, 225] width 40 height 10
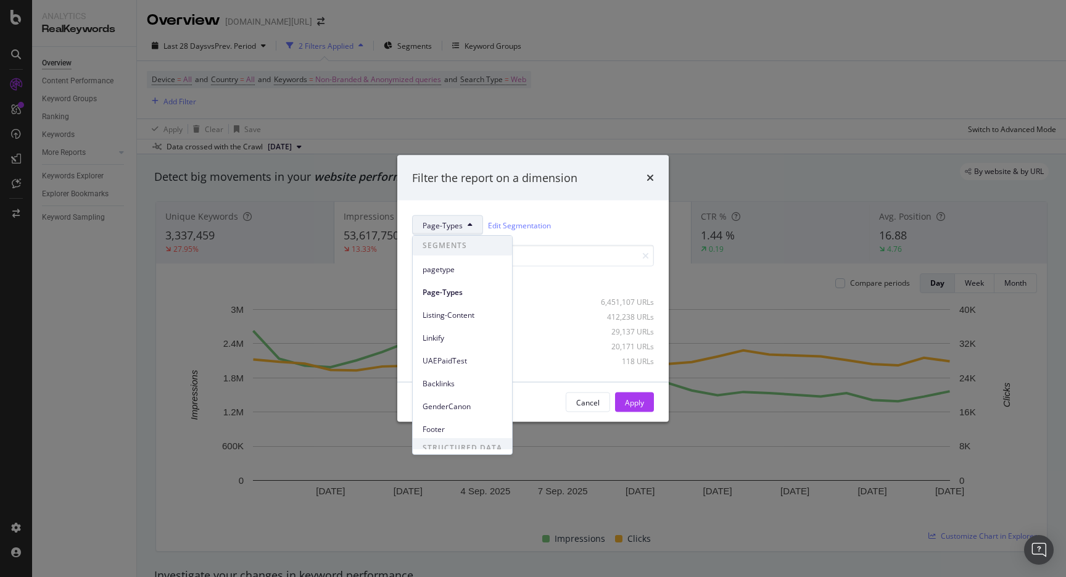
click at [532, 202] on div "Page-Types Edit Segmentation Select all data available PDP 6,451,107 URLs Listi…" at bounding box center [533, 291] width 272 height 181
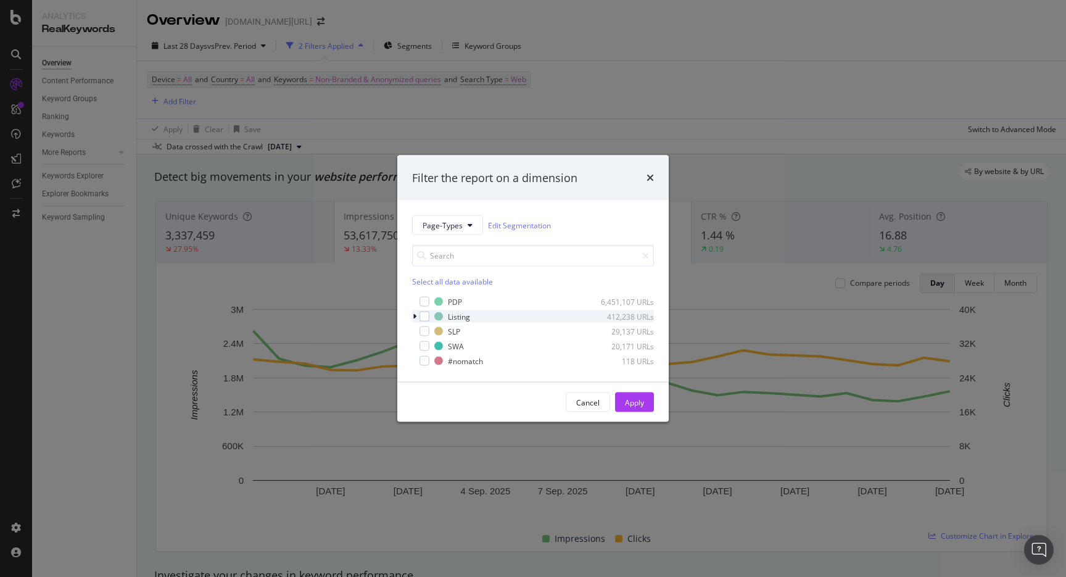
click at [415, 317] on icon "modal" at bounding box center [415, 316] width 4 height 7
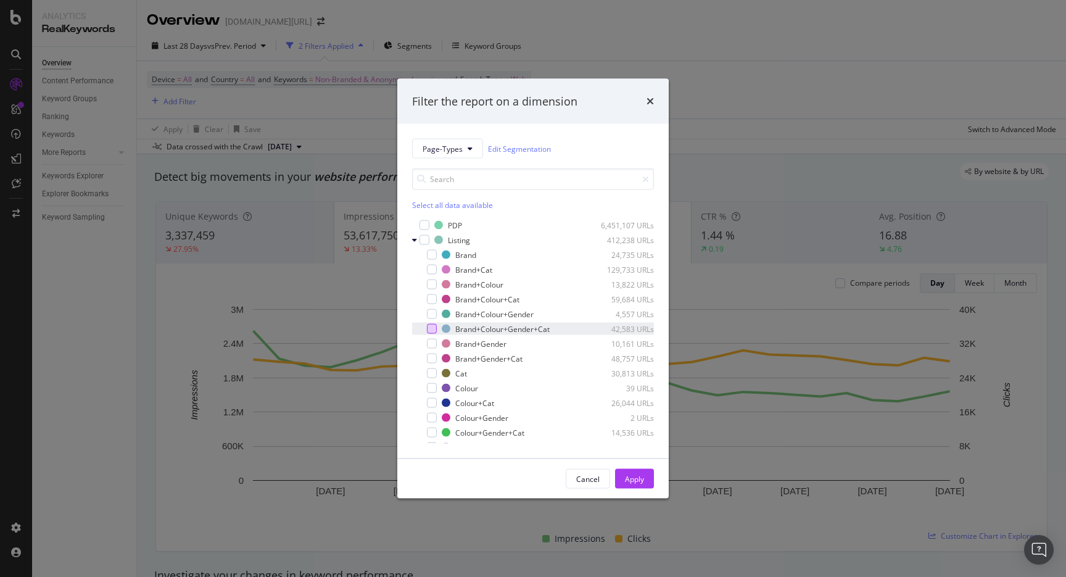
click at [434, 324] on div "modal" at bounding box center [432, 329] width 10 height 10
click at [637, 469] on button "Apply" at bounding box center [634, 479] width 39 height 20
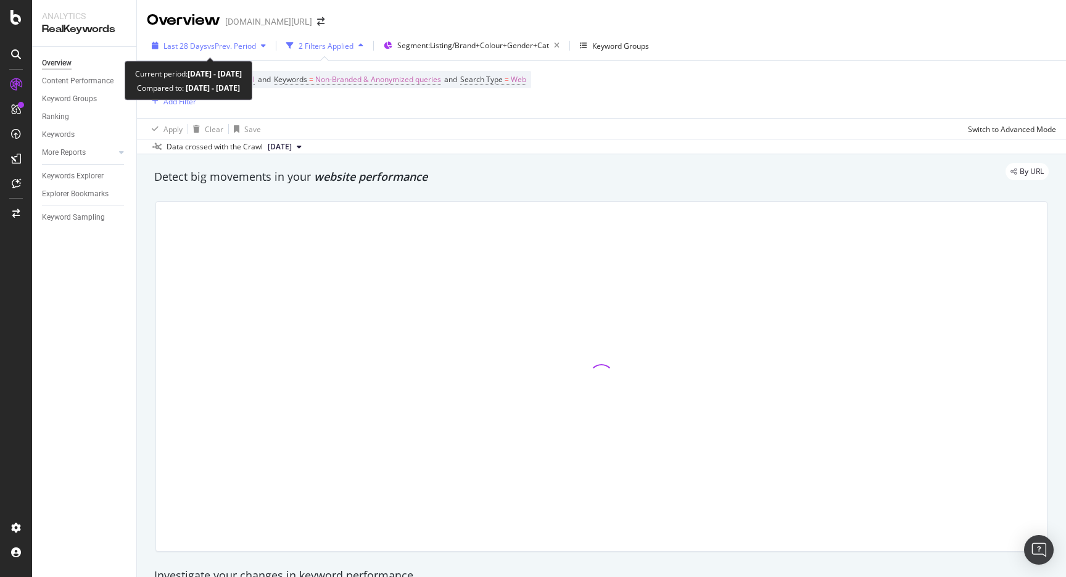
click at [243, 43] on span "vs Prev. Period" at bounding box center [231, 46] width 49 height 10
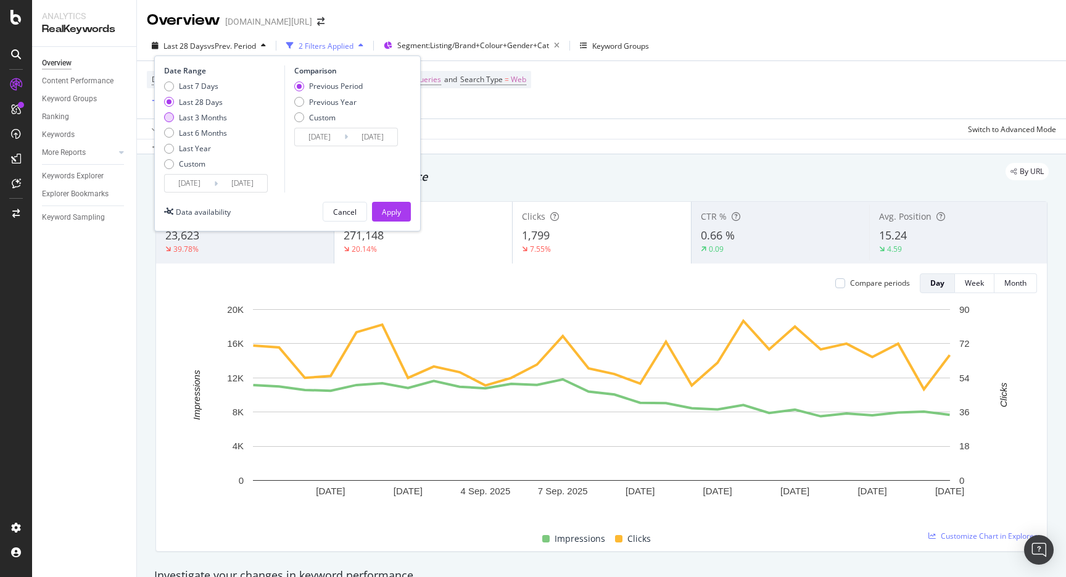
click at [218, 117] on div "Last 3 Months" at bounding box center [203, 117] width 48 height 10
type input "[DATE]"
click at [613, 114] on div "Device = All and Country = All and Keywords = Non-Branded & Anonymized queries …" at bounding box center [602, 89] width 910 height 57
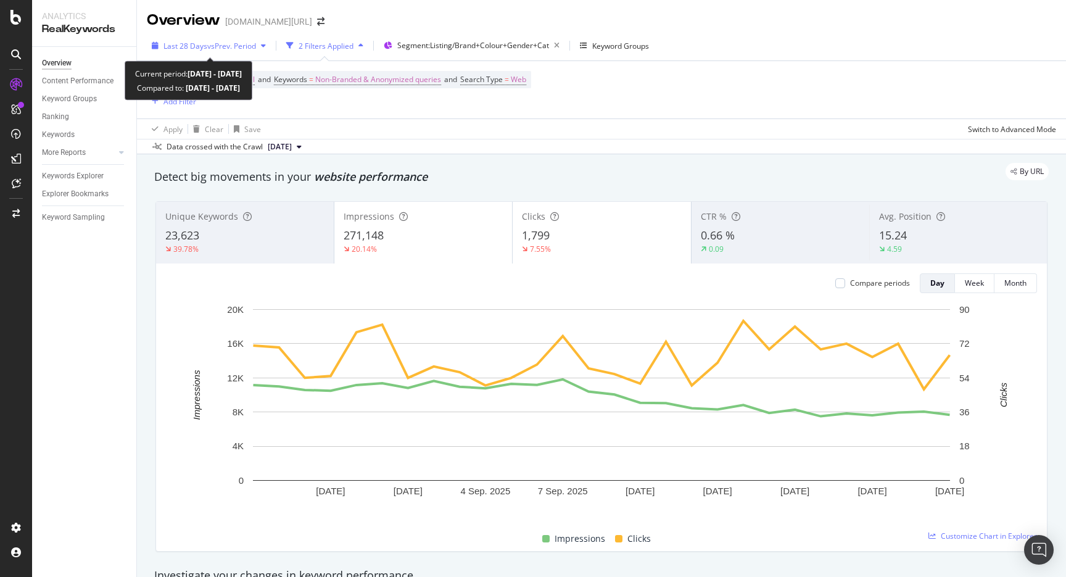
click at [218, 49] on span "vs Prev. Period" at bounding box center [231, 46] width 49 height 10
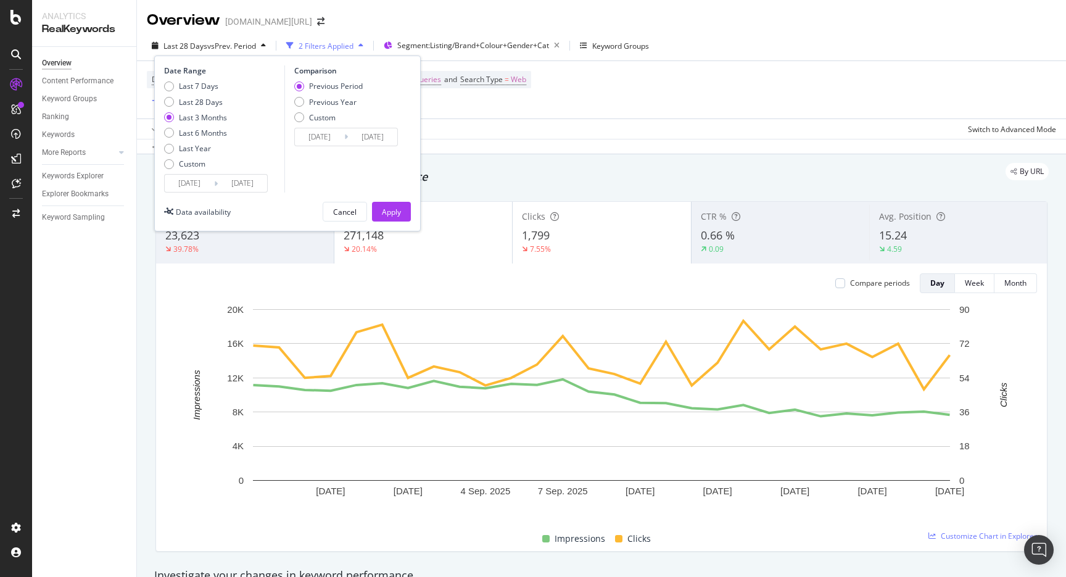
click at [212, 118] on div "Last 3 Months" at bounding box center [203, 117] width 48 height 10
click at [396, 209] on div "Apply" at bounding box center [391, 212] width 19 height 10
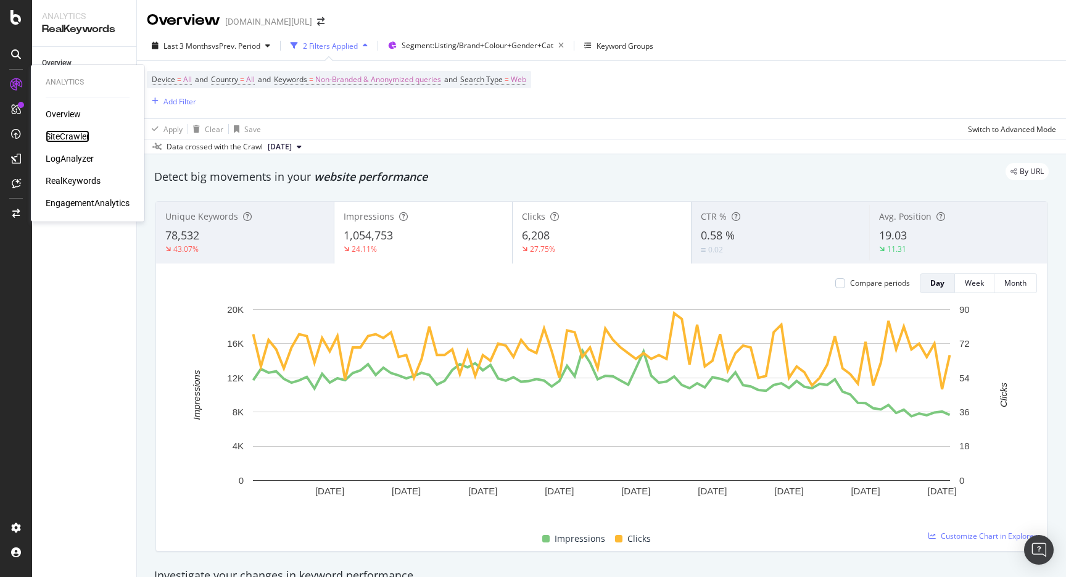
click at [83, 141] on div "SiteCrawler" at bounding box center [68, 136] width 44 height 12
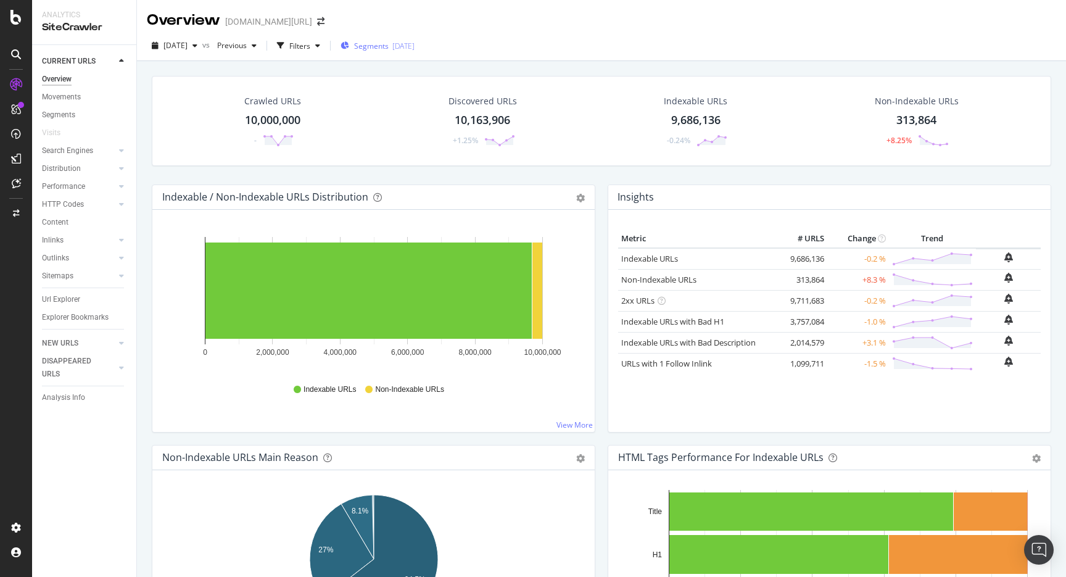
click at [389, 47] on span "Segments" at bounding box center [371, 46] width 35 height 10
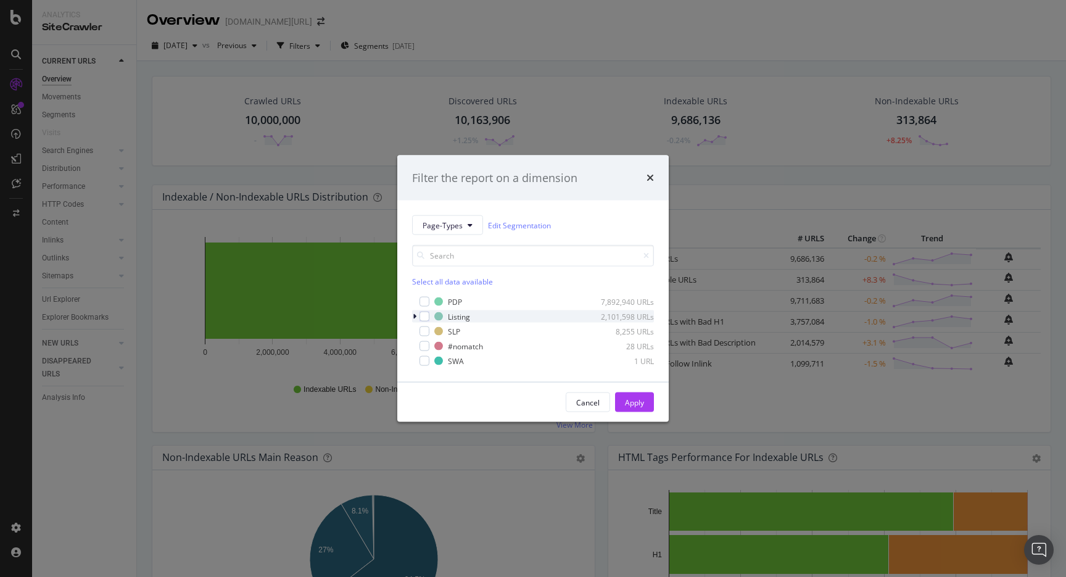
click at [416, 314] on icon "modal" at bounding box center [415, 316] width 4 height 7
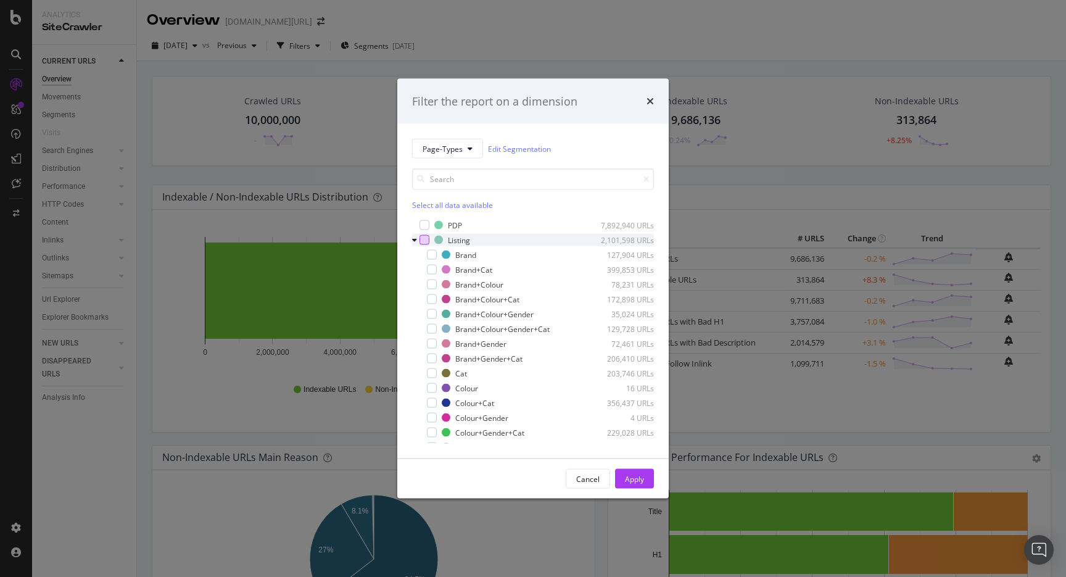
click at [425, 242] on div "modal" at bounding box center [425, 240] width 10 height 10
click at [650, 483] on button "Apply" at bounding box center [634, 479] width 39 height 20
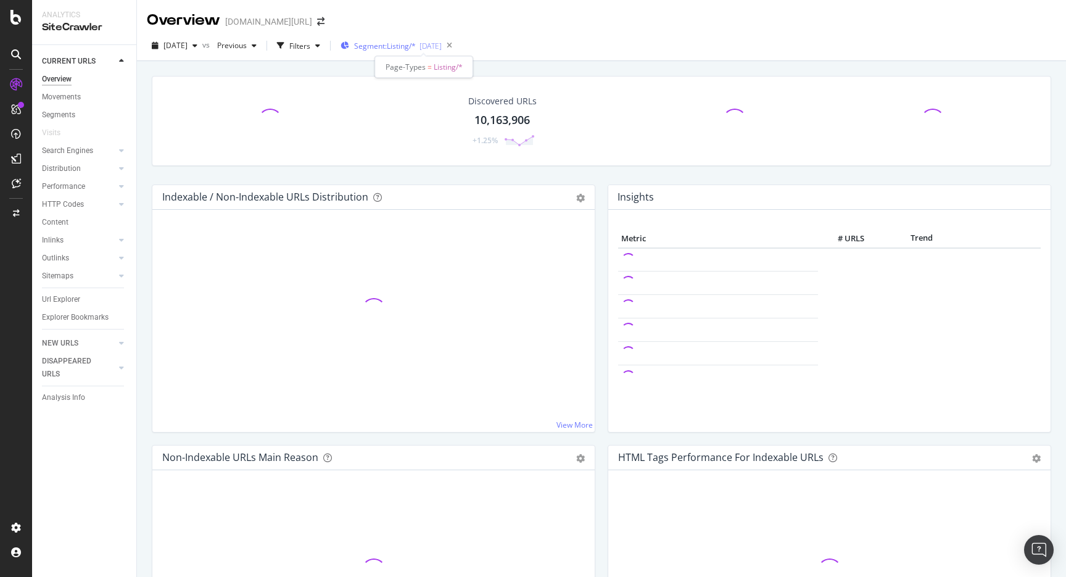
click at [391, 44] on span "Segment: Listing/*" at bounding box center [385, 46] width 62 height 10
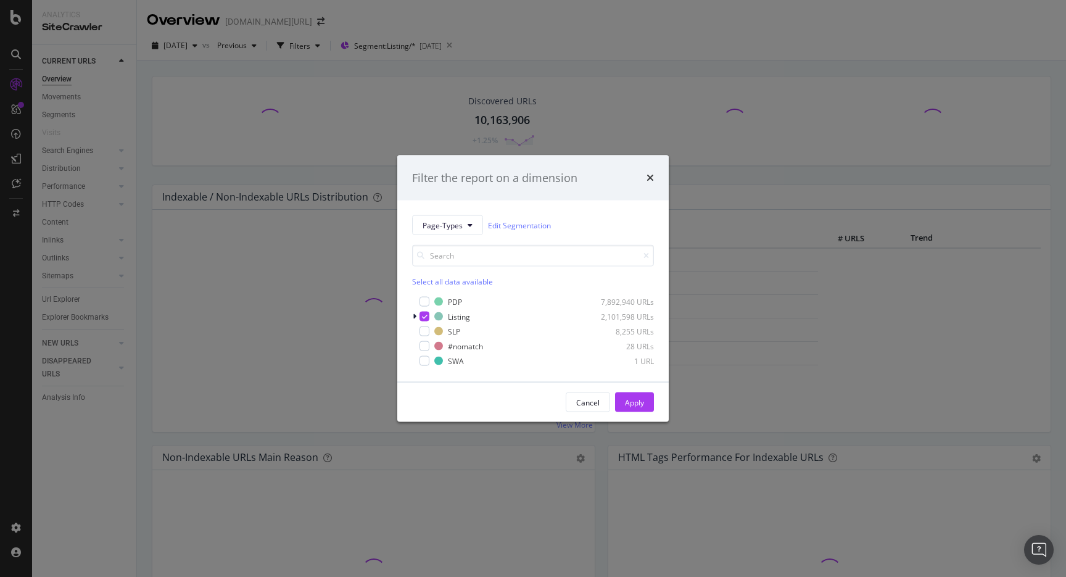
click at [332, 173] on div "Filter the report on a dimension Page-Types Edit Segmentation Select all data a…" at bounding box center [533, 288] width 1066 height 577
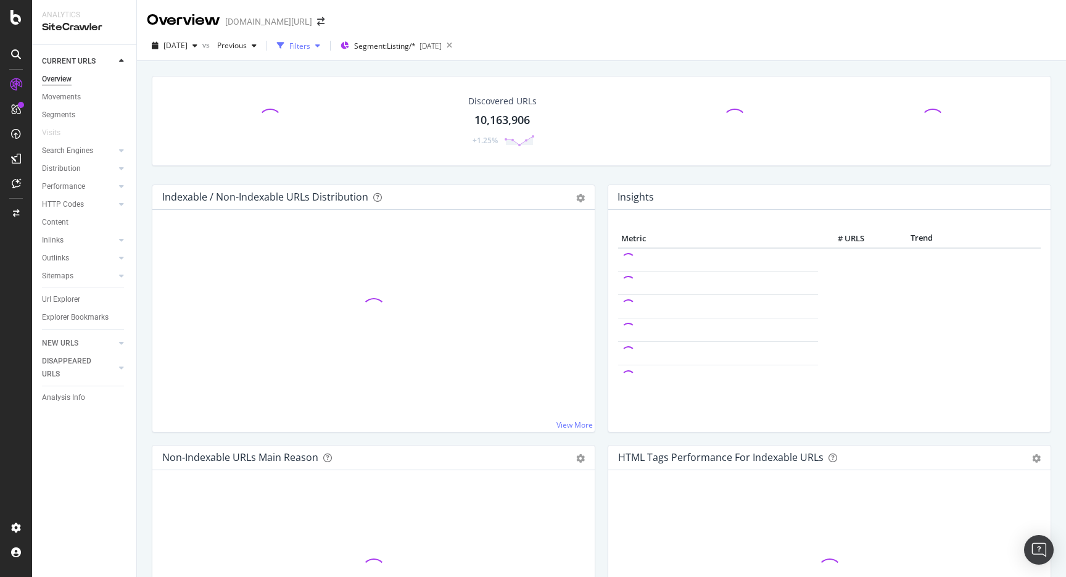
click at [317, 54] on div "Filters" at bounding box center [298, 45] width 53 height 19
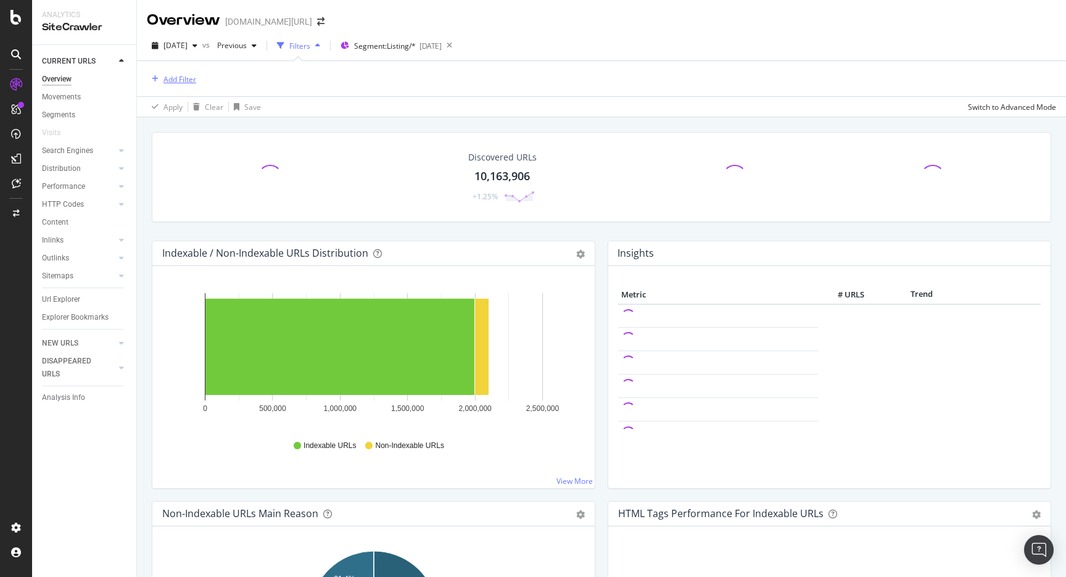
click at [177, 74] on div "Add Filter" at bounding box center [180, 79] width 33 height 10
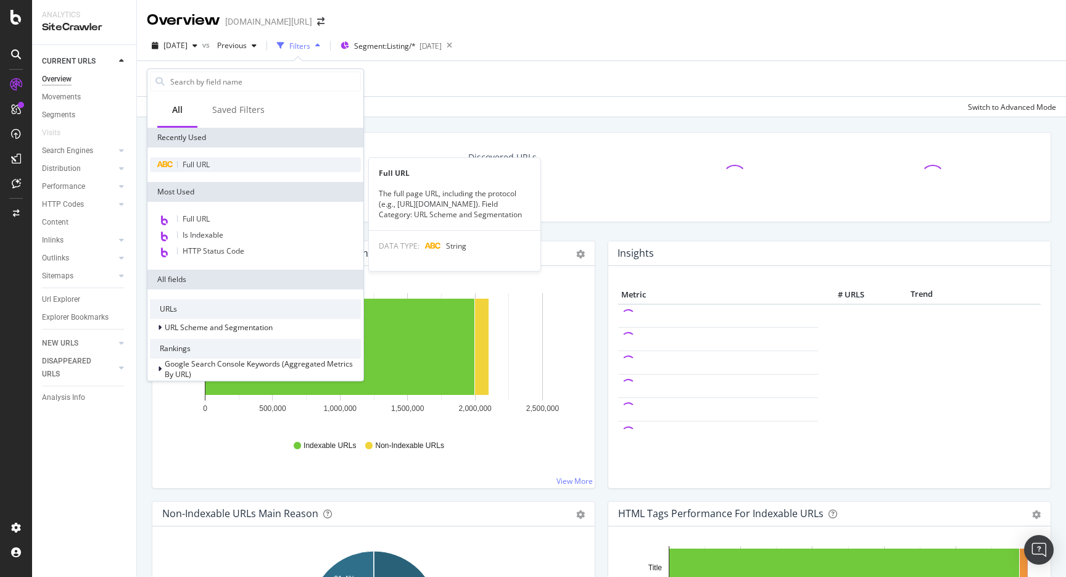
click at [207, 165] on span "Full URL" at bounding box center [196, 164] width 27 height 10
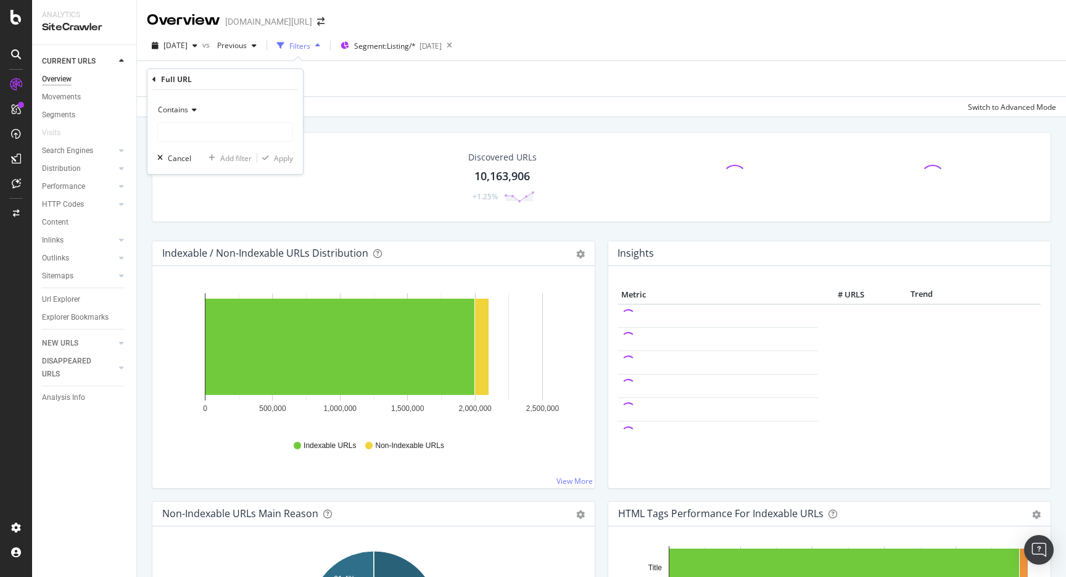
click at [233, 142] on div "Contains Cancel Add filter Apply" at bounding box center [226, 132] width 156 height 84
click at [237, 133] on input "text" at bounding box center [225, 132] width 135 height 20
type input "pi="
click at [179, 104] on span "Contains" at bounding box center [173, 109] width 30 height 10
click at [207, 244] on span "Doesn't contain" at bounding box center [191, 248] width 54 height 10
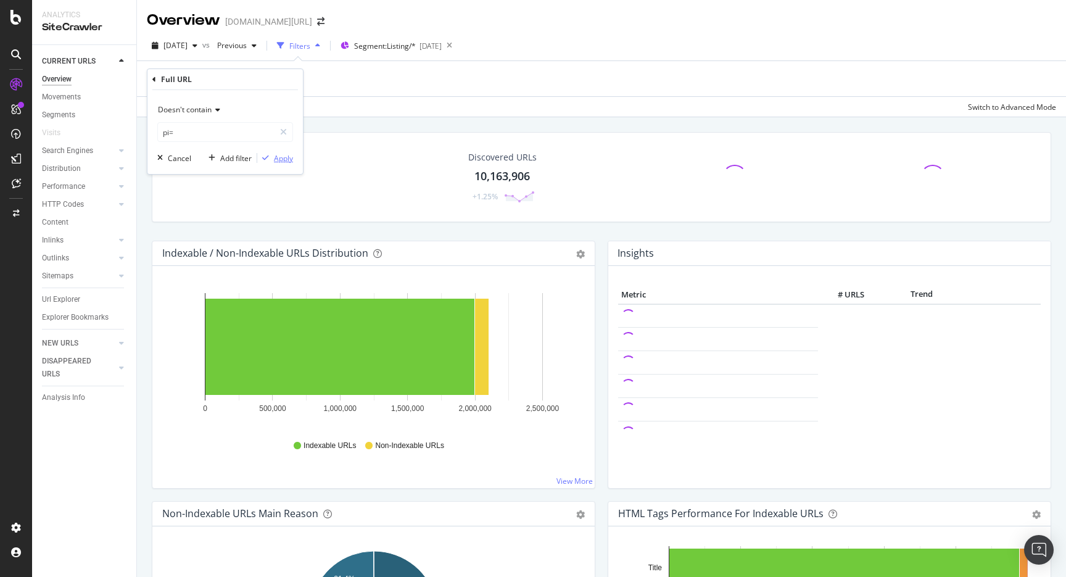
click at [285, 163] on div "Apply" at bounding box center [275, 157] width 36 height 11
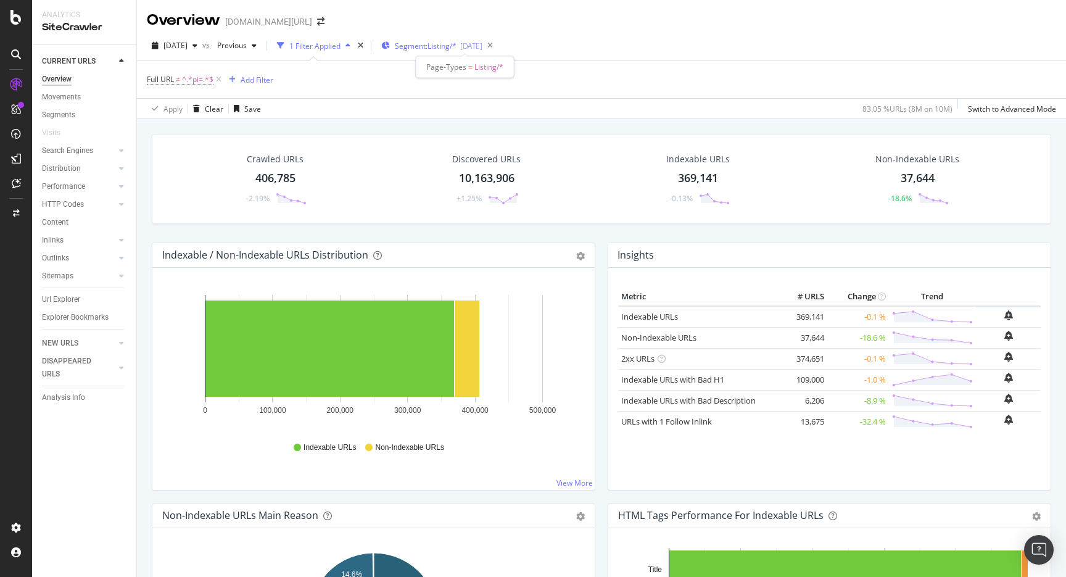
click at [466, 52] on div "Segment: Listing/* 2025-08-21" at bounding box center [431, 45] width 101 height 19
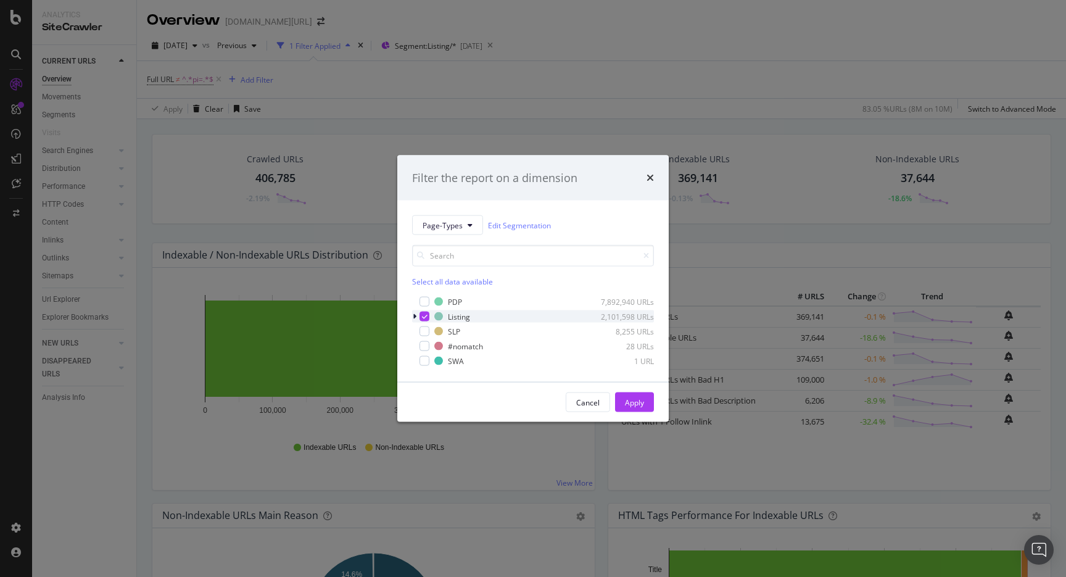
click at [415, 318] on icon "modal" at bounding box center [415, 316] width 4 height 7
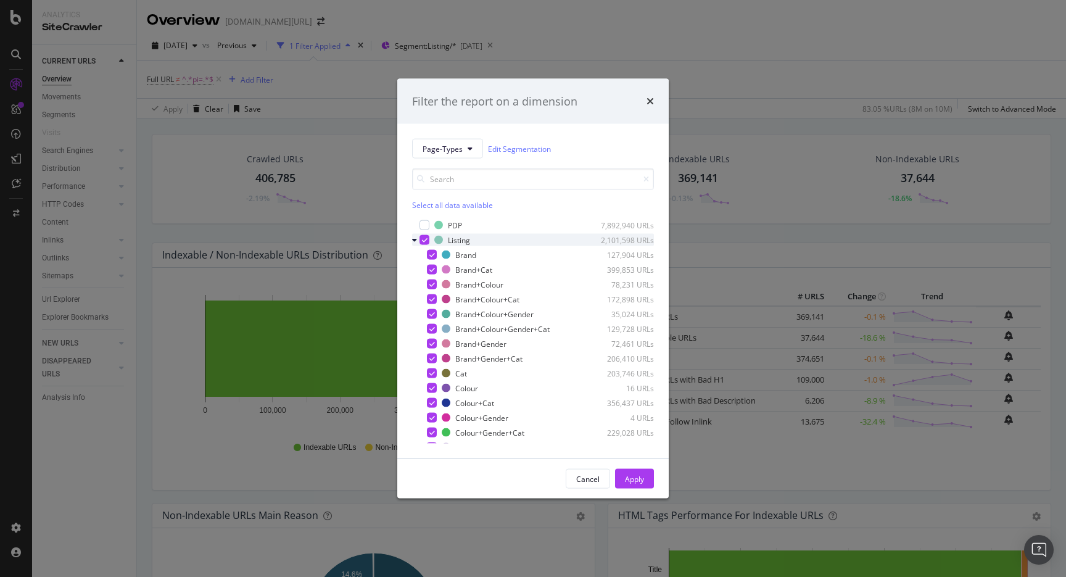
click at [425, 243] on icon "modal" at bounding box center [425, 240] width 6 height 6
click at [436, 331] on div "modal" at bounding box center [432, 329] width 10 height 10
click at [638, 463] on div "Cancel Apply" at bounding box center [533, 478] width 272 height 39
click at [634, 473] on div "Apply" at bounding box center [634, 479] width 19 height 19
